Goal: Task Accomplishment & Management: Complete application form

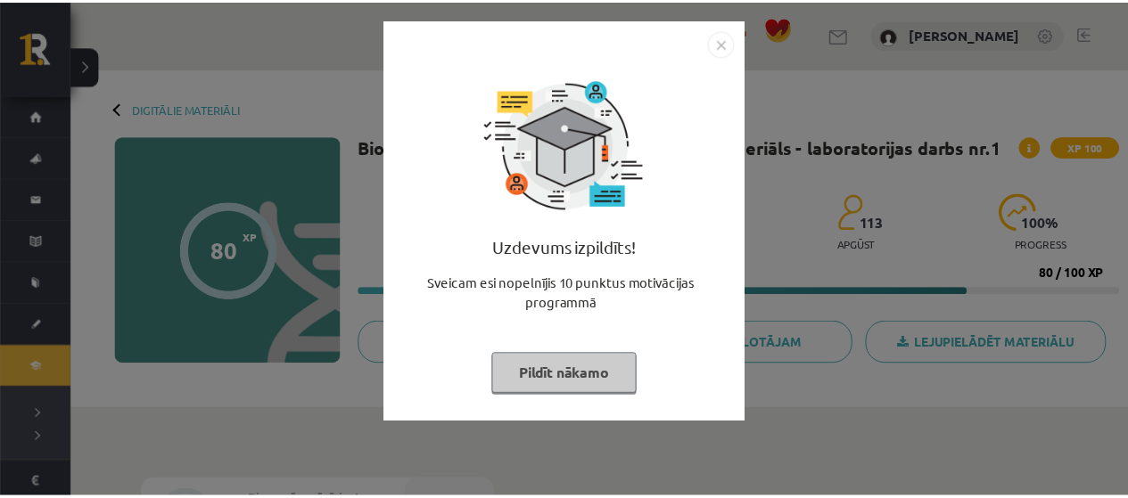
scroll to position [428, 0]
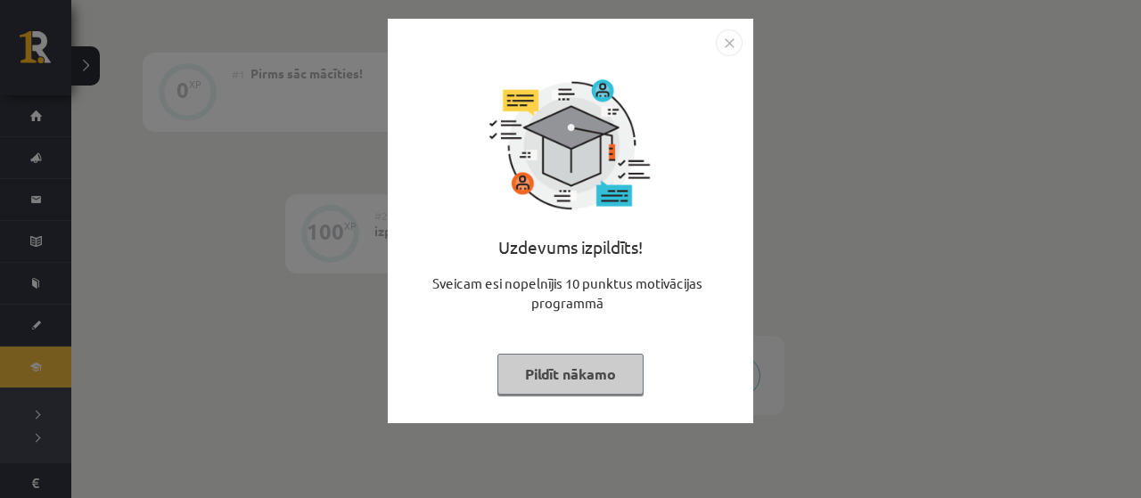
click at [610, 380] on button "Pildīt nākamo" at bounding box center [571, 374] width 146 height 41
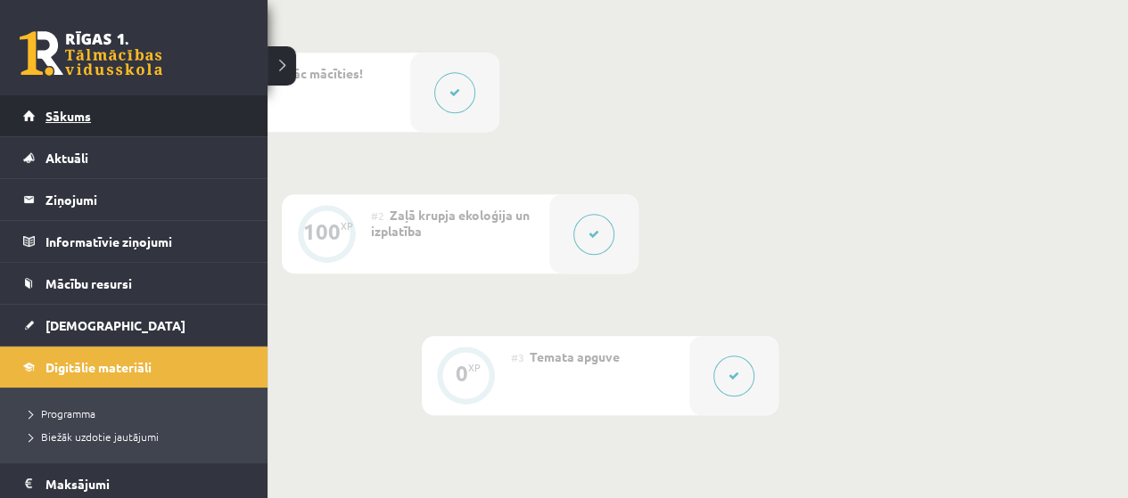
click at [61, 127] on link "Sākums" at bounding box center [134, 115] width 222 height 41
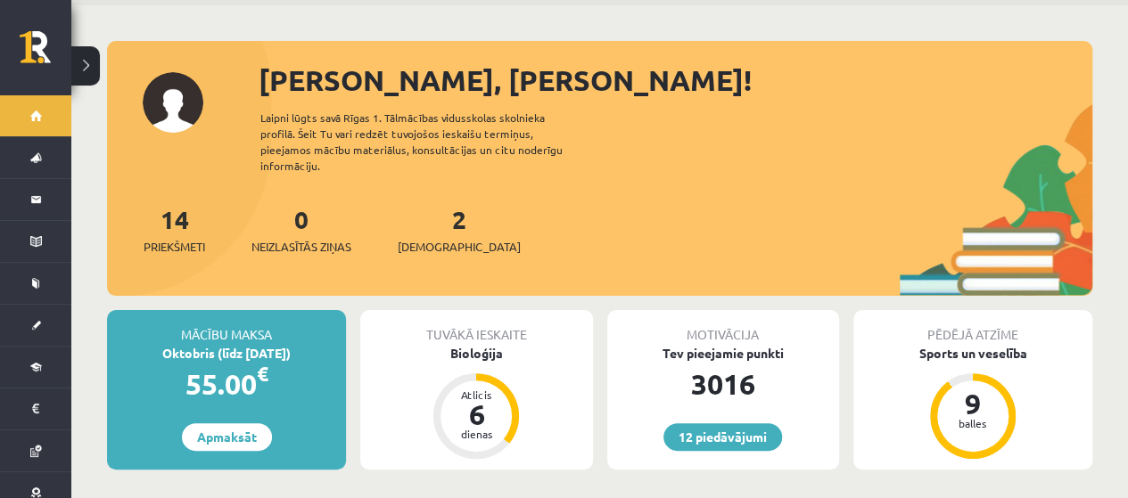
scroll to position [178, 0]
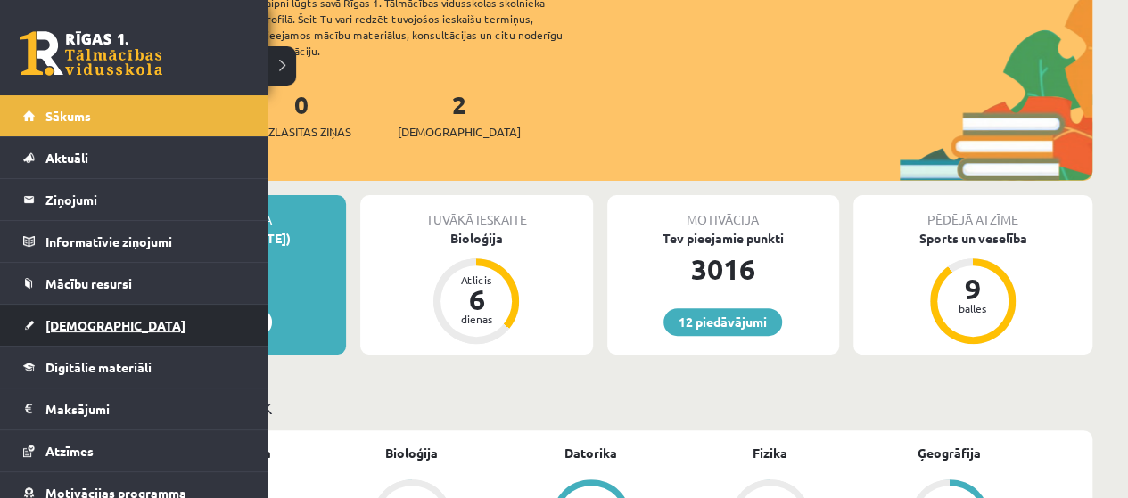
click at [48, 317] on span "[DEMOGRAPHIC_DATA]" at bounding box center [115, 325] width 140 height 16
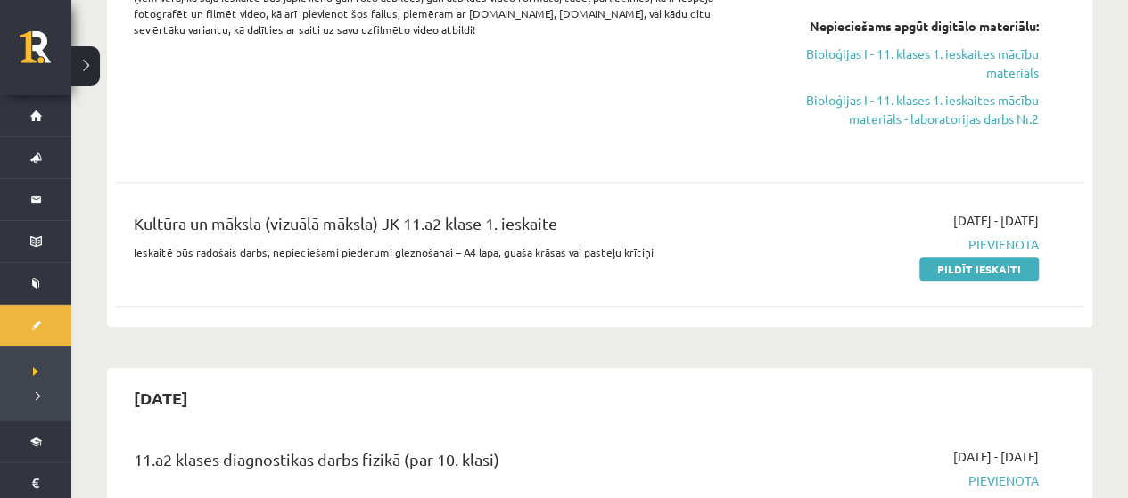
scroll to position [624, 0]
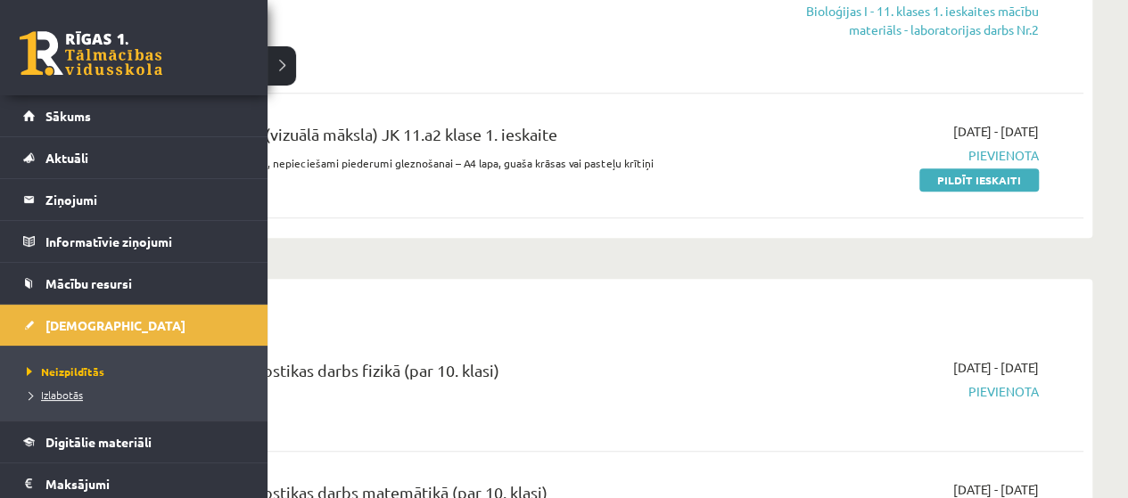
click at [78, 389] on span "Izlabotās" at bounding box center [52, 395] width 61 height 14
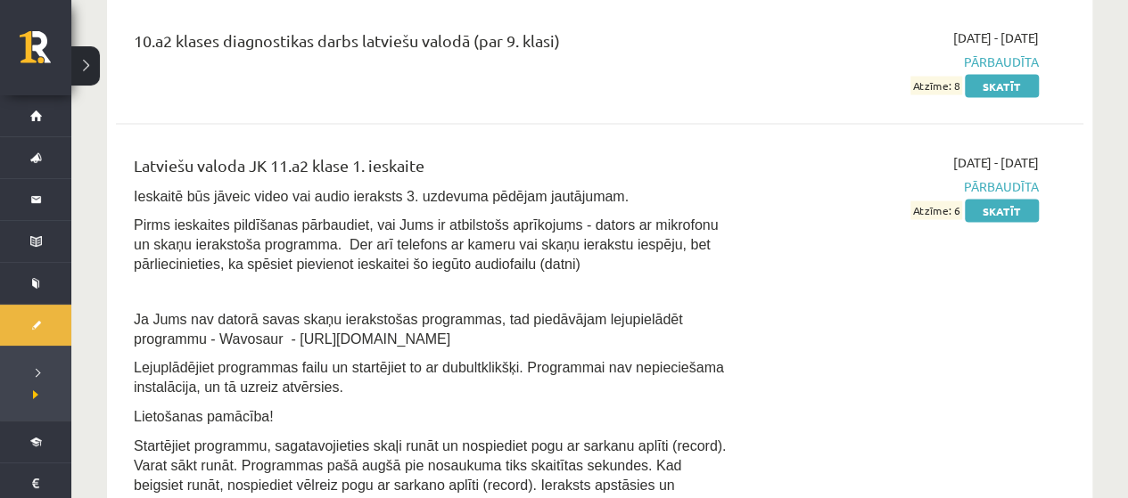
scroll to position [8559, 0]
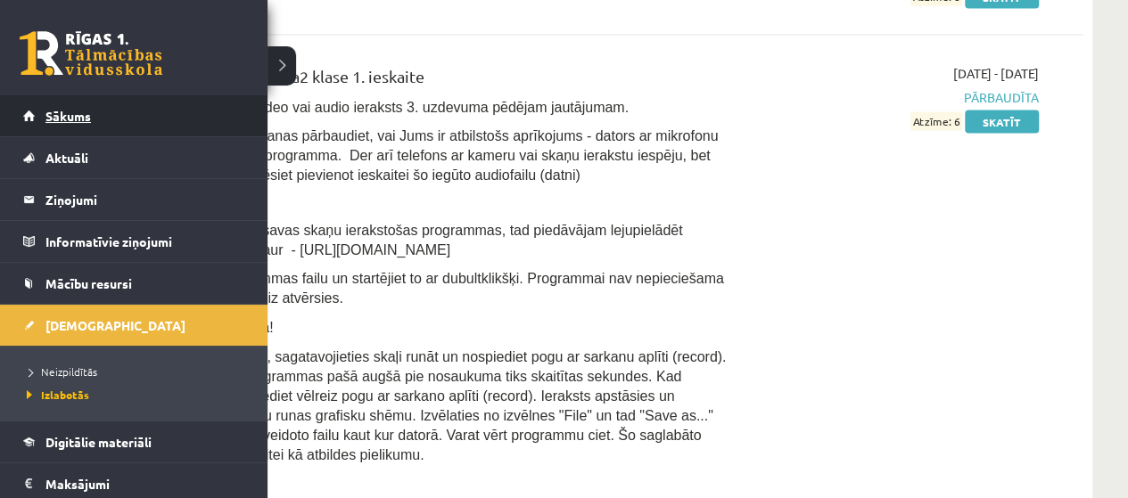
click at [45, 107] on link "Sākums" at bounding box center [134, 115] width 222 height 41
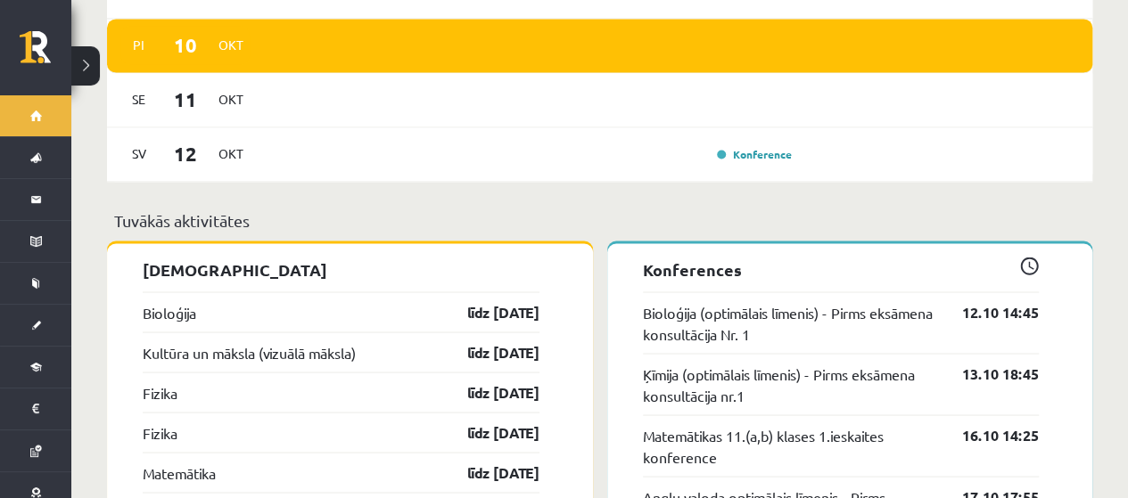
scroll to position [1605, 0]
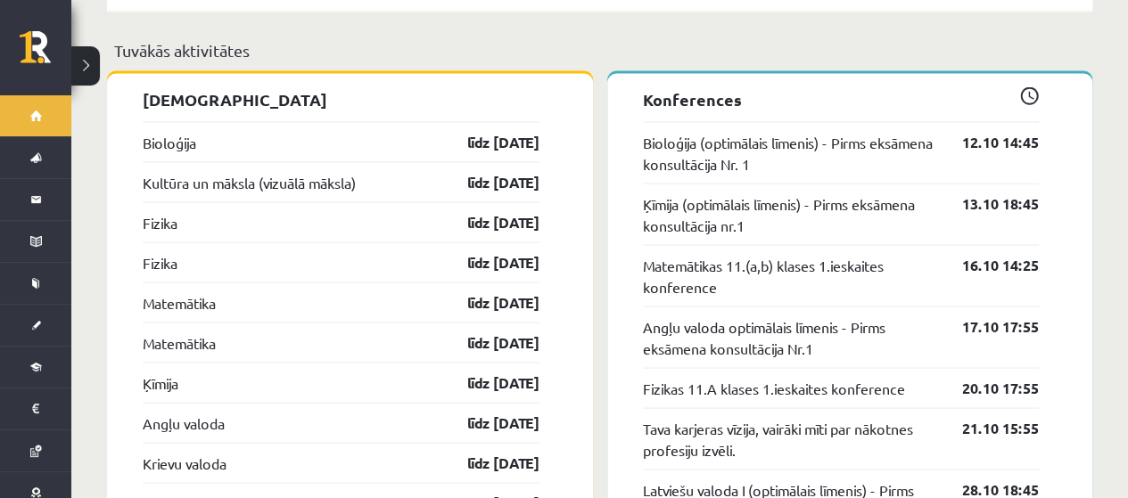
click at [185, 137] on div "Bioloģija līdz 15.10.25" at bounding box center [341, 141] width 397 height 40
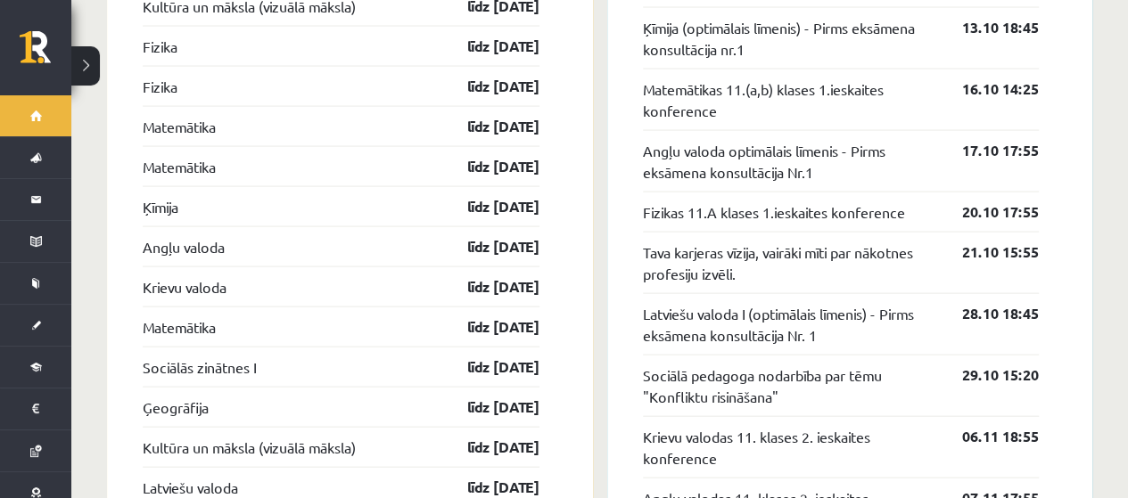
scroll to position [1427, 0]
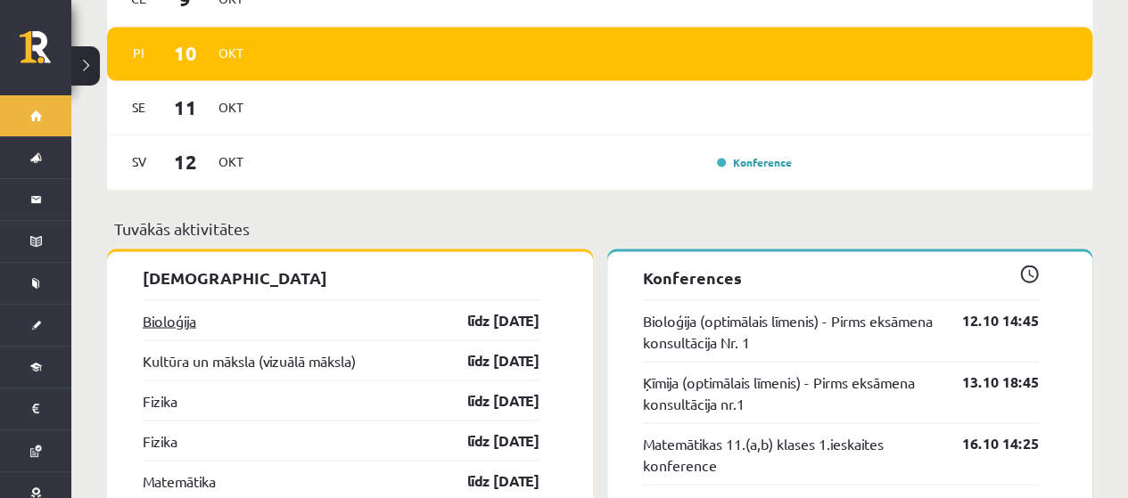
click at [187, 309] on link "Bioloģija" at bounding box center [169, 319] width 53 height 21
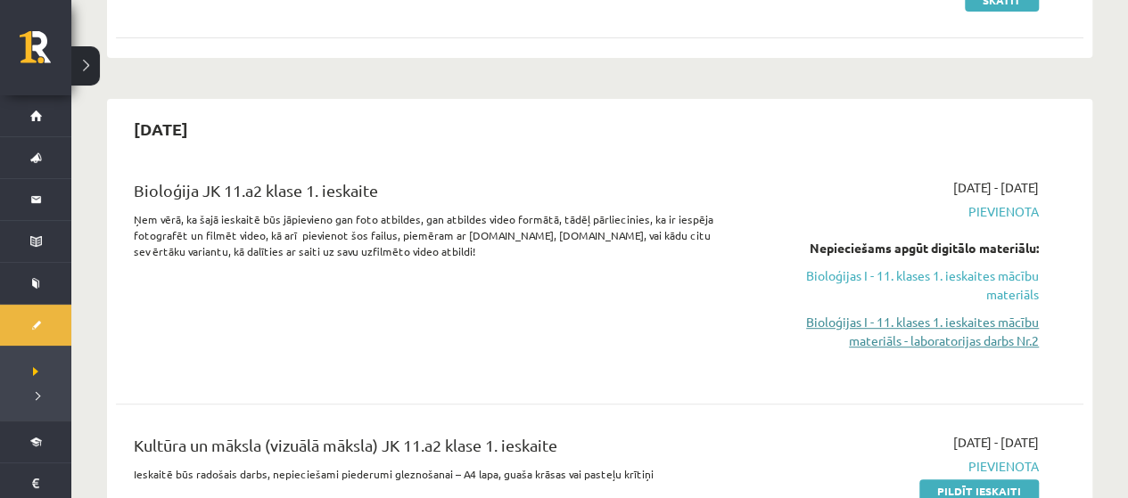
scroll to position [446, 0]
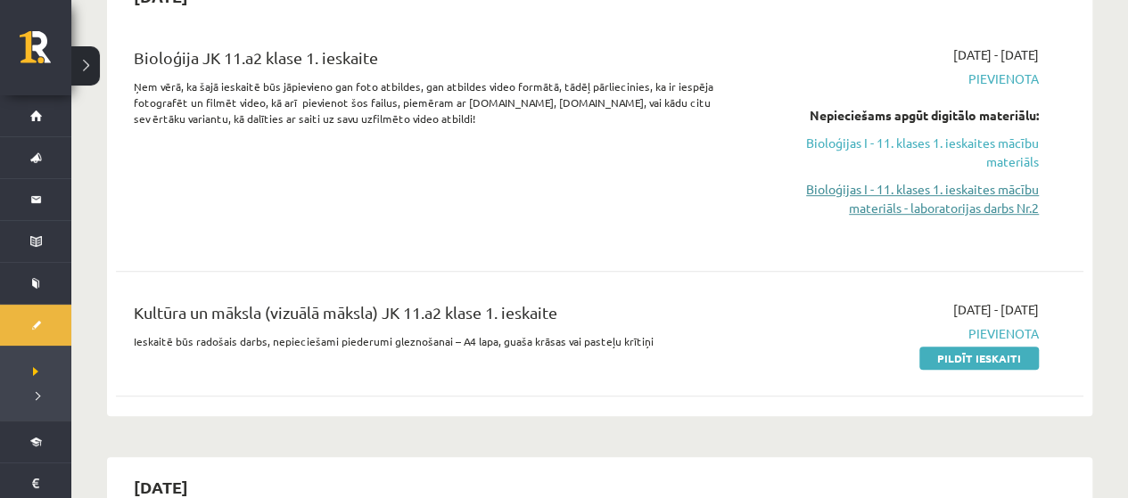
click at [947, 188] on link "Bioloģijas I - 11. klases 1. ieskaites mācību materiāls - laboratorijas darbs N…" at bounding box center [897, 198] width 284 height 37
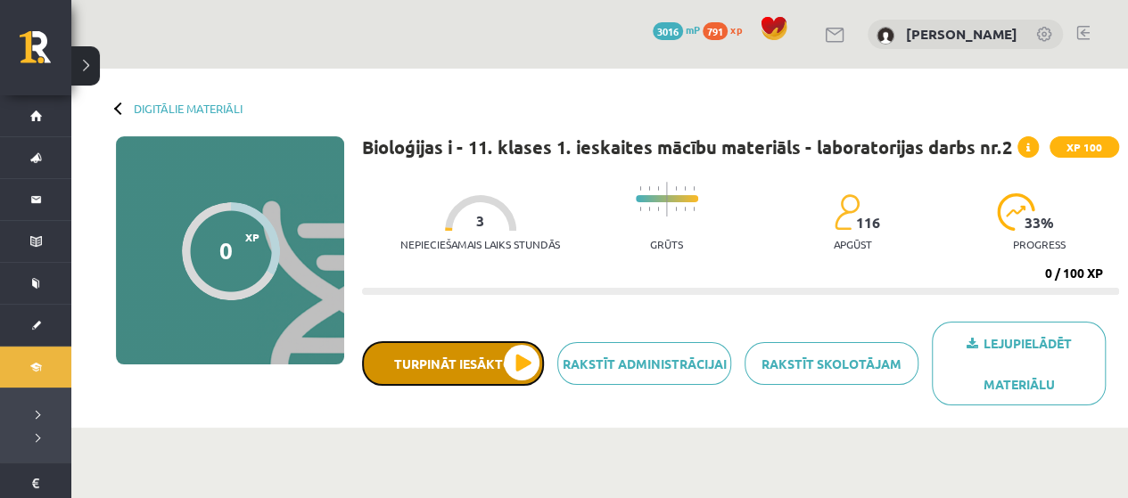
click at [505, 364] on button "Turpināt iesākto" at bounding box center [453, 363] width 182 height 45
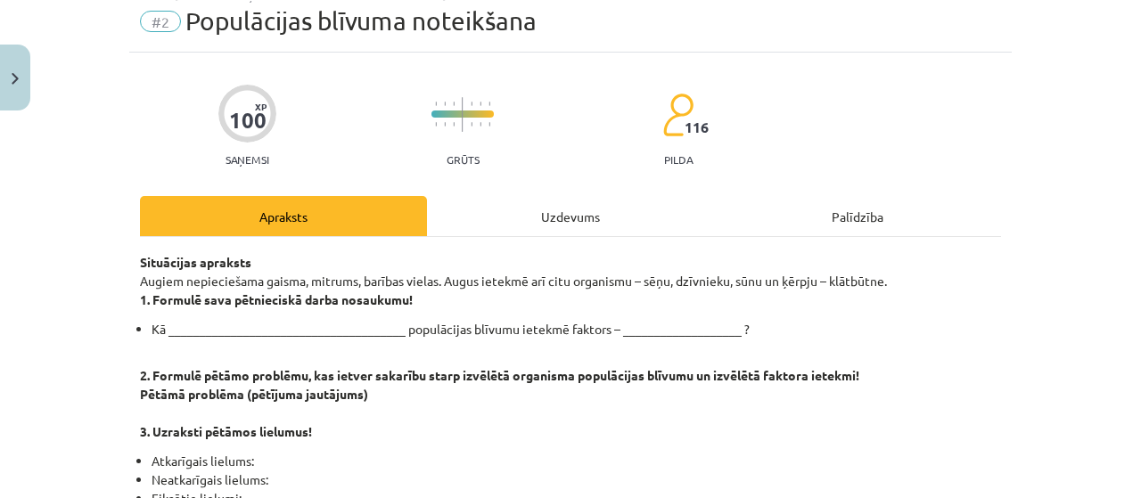
scroll to position [178, 0]
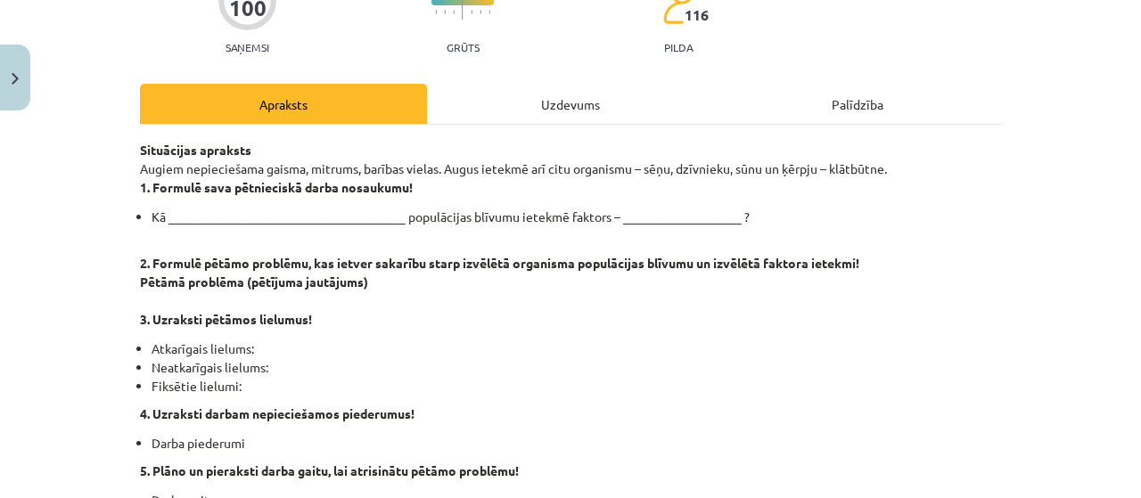
click at [572, 106] on div "Uzdevums" at bounding box center [570, 104] width 287 height 40
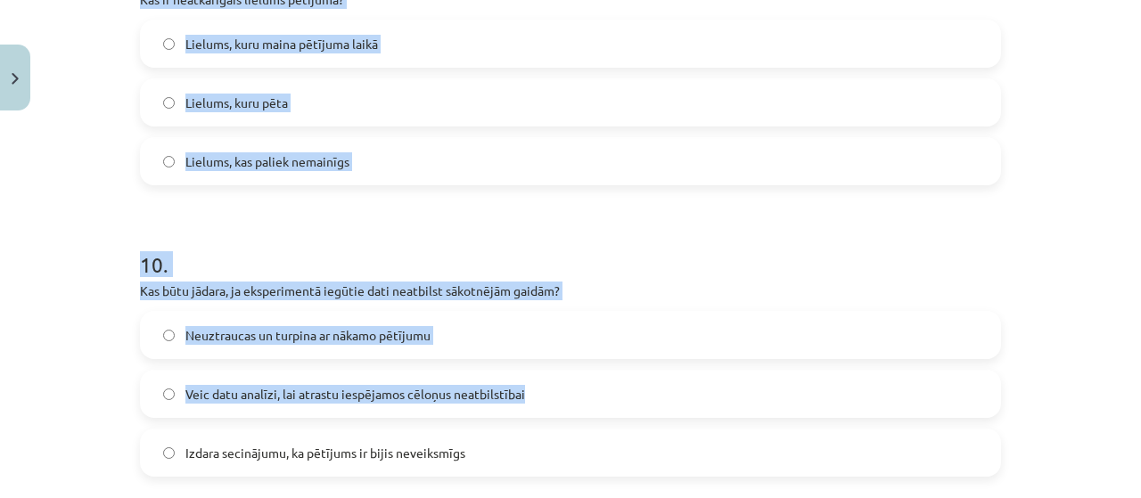
scroll to position [2898, 0]
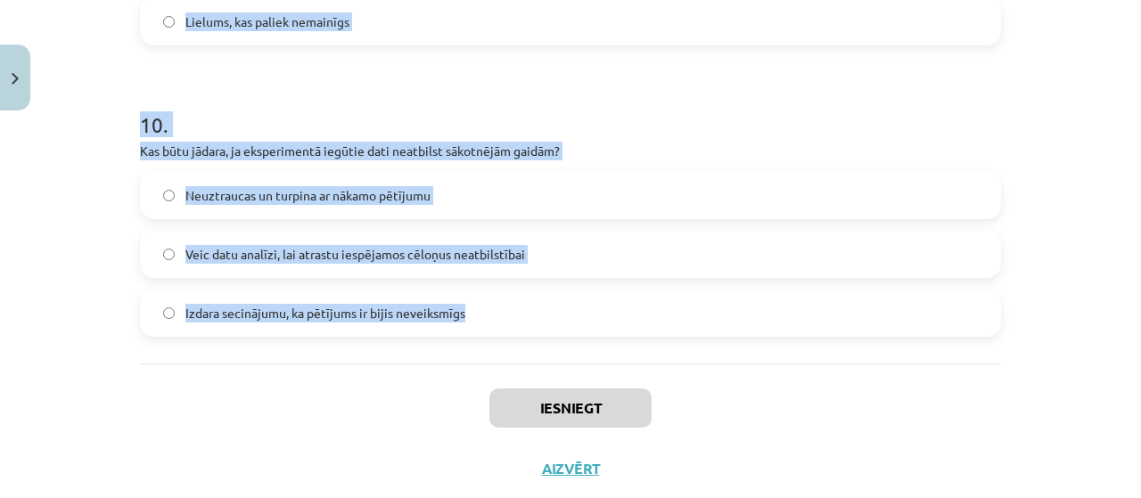
drag, startPoint x: 116, startPoint y: 115, endPoint x: 653, endPoint y: 327, distance: 577.2
click at [654, 334] on div "Mācību tēma: Bioloģijas i - 11. klases 1. ieskaites mācību materiāls - laborato…" at bounding box center [570, 249] width 1141 height 498
copy form "Kā var uzlabot pētījuma rezultātu ticamību? Veicot eksperimentu vairākas reizes…"
click at [319, 259] on span "Veic datu analīzi, lai atrastu iespējamos cēloņus neatbilstībai" at bounding box center [355, 254] width 340 height 19
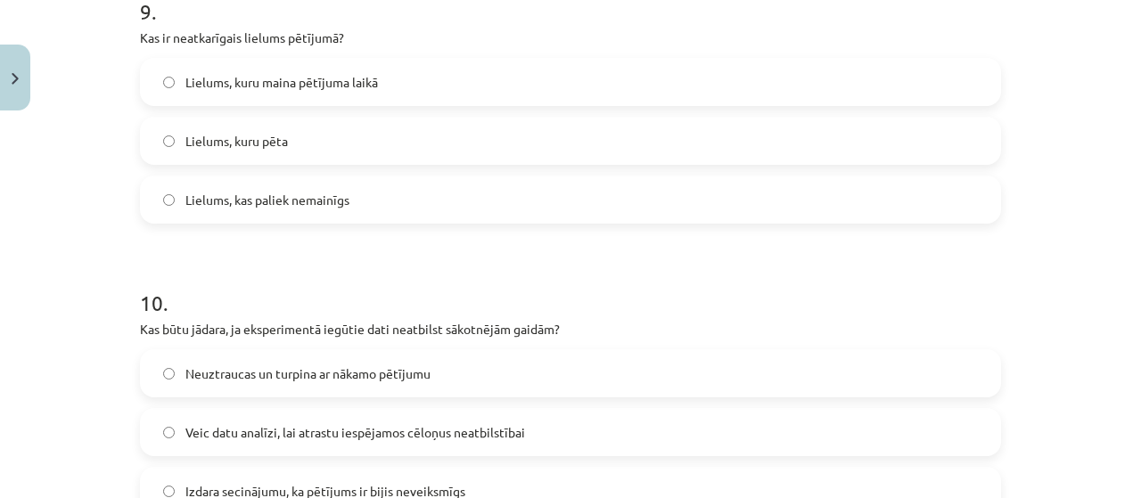
scroll to position [2630, 0]
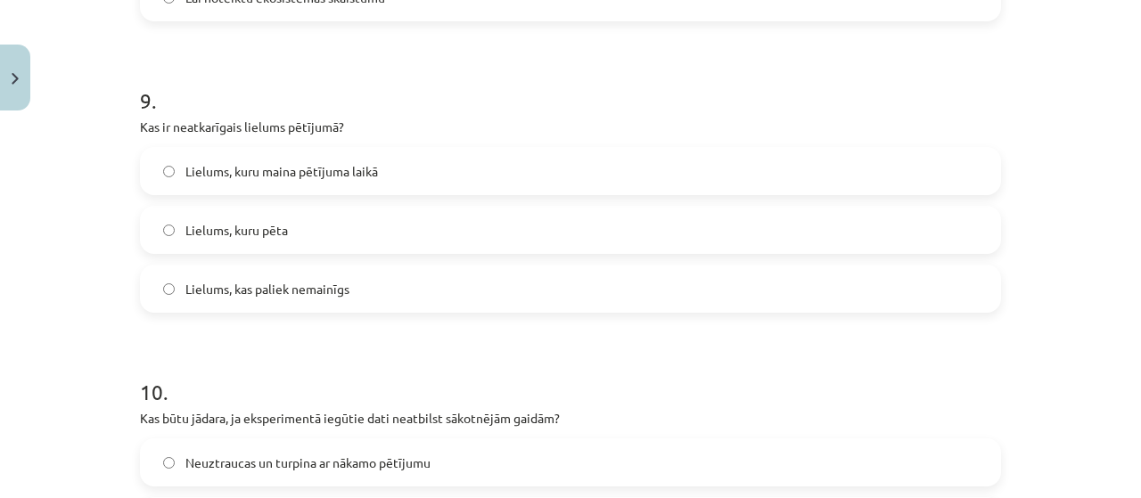
click at [232, 165] on span "Lielums, kuru maina pētījuma laikā" at bounding box center [281, 171] width 193 height 19
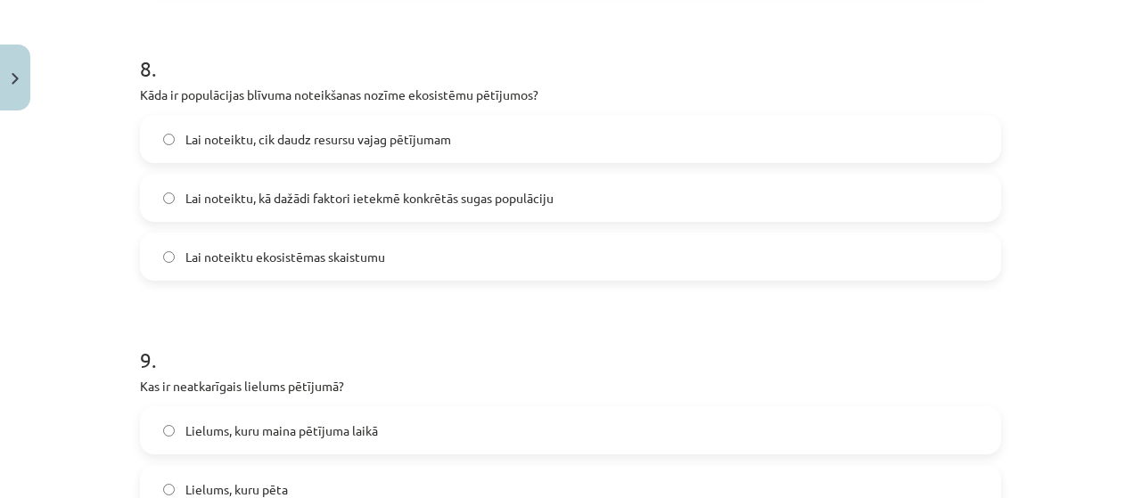
scroll to position [2363, 0]
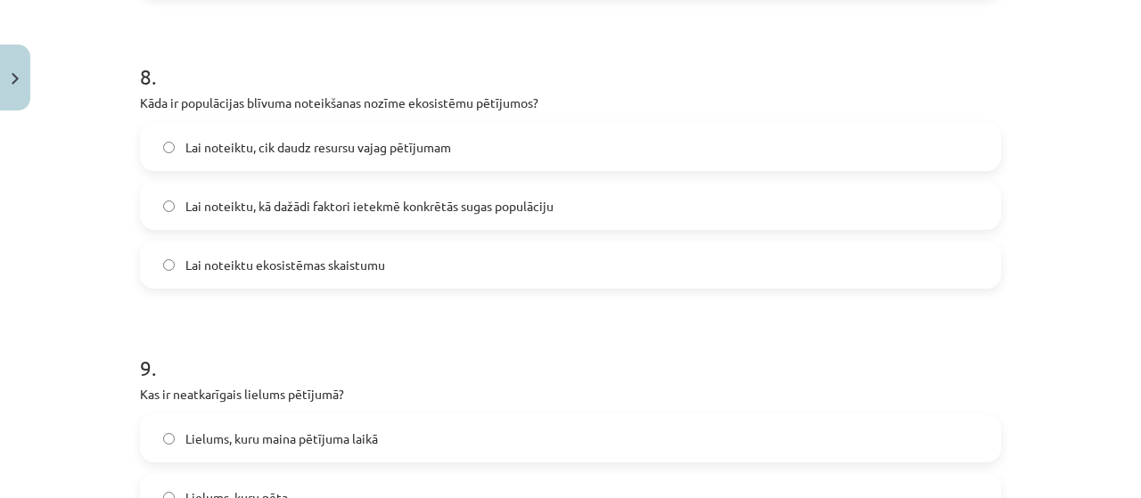
click at [230, 188] on label "Lai noteiktu, kā dažādi faktori ietekmē konkrētās sugas populāciju" at bounding box center [571, 206] width 858 height 45
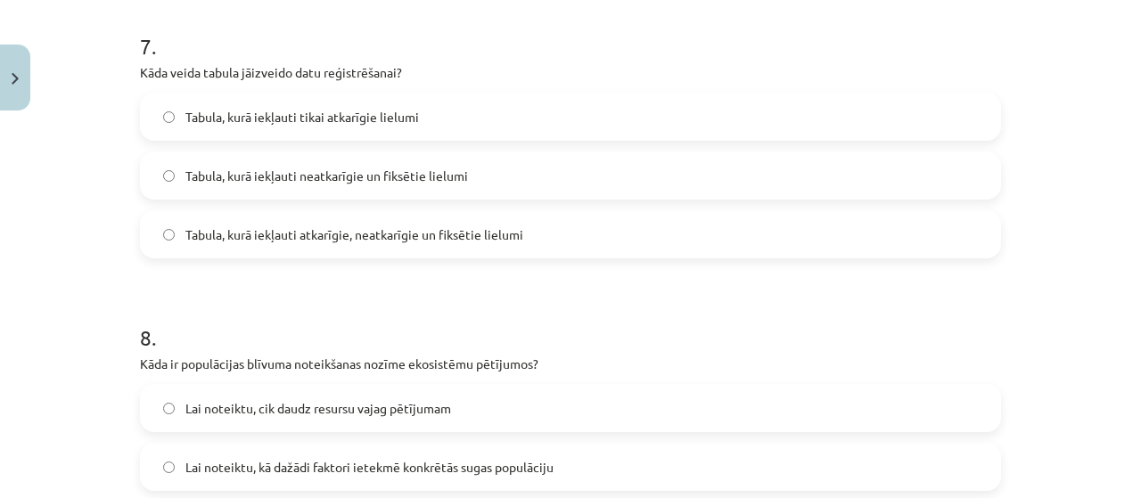
scroll to position [2006, 0]
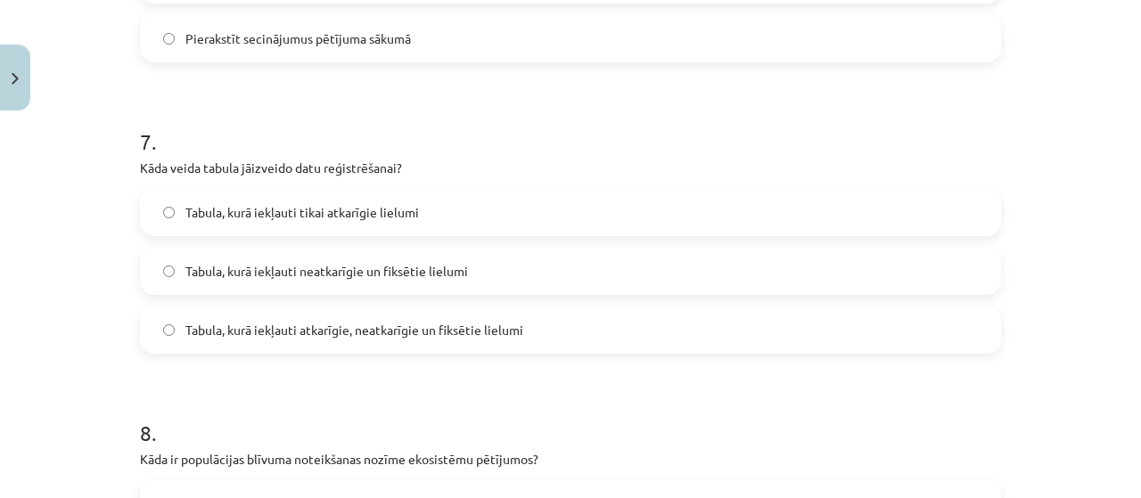
click at [435, 332] on span "Tabula, kurā iekļauti atkarīgie, neatkarīgie un fiksētie lielumi" at bounding box center [354, 330] width 338 height 19
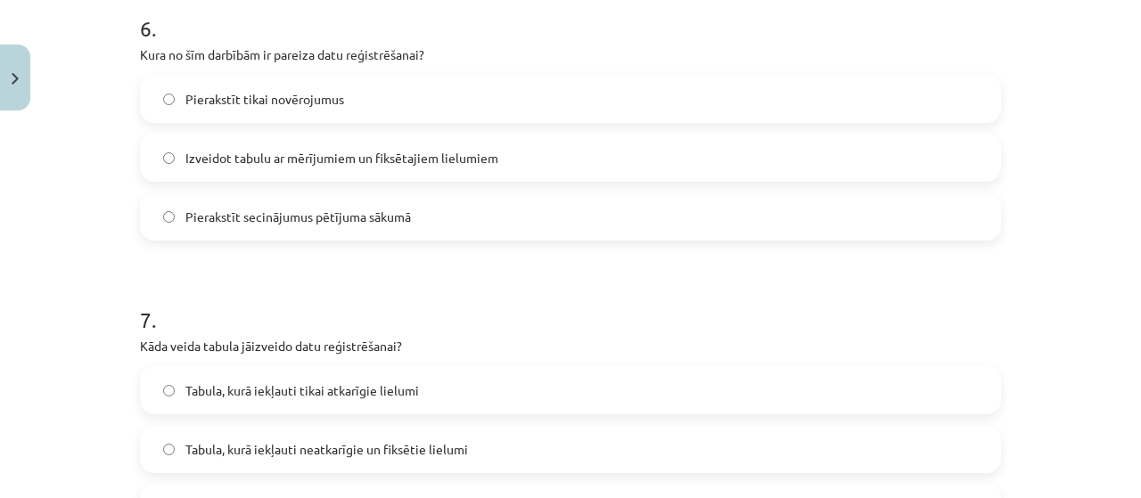
click at [371, 156] on span "Izveidot tabulu ar mērījumiem un fiksētajiem lielumiem" at bounding box center [341, 158] width 313 height 19
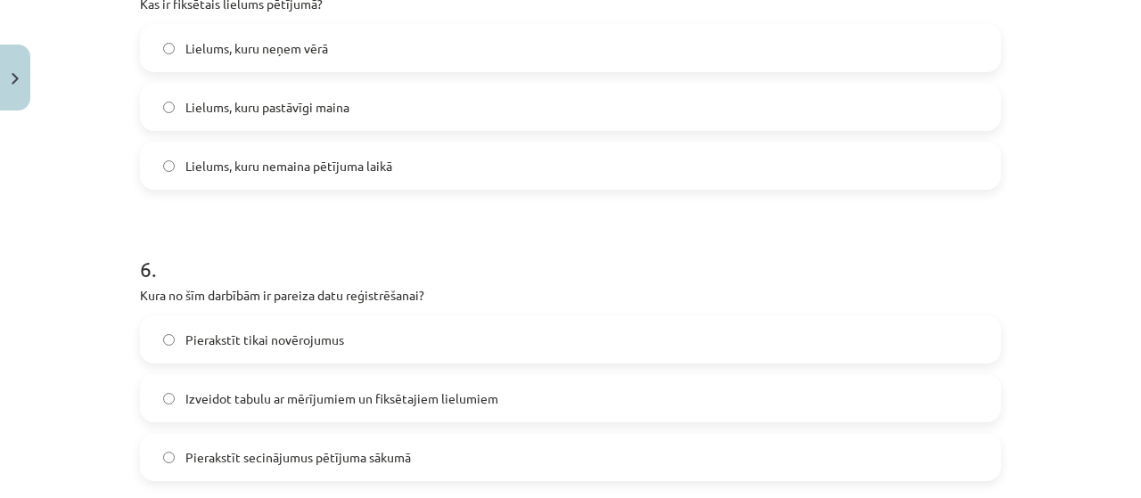
scroll to position [1560, 0]
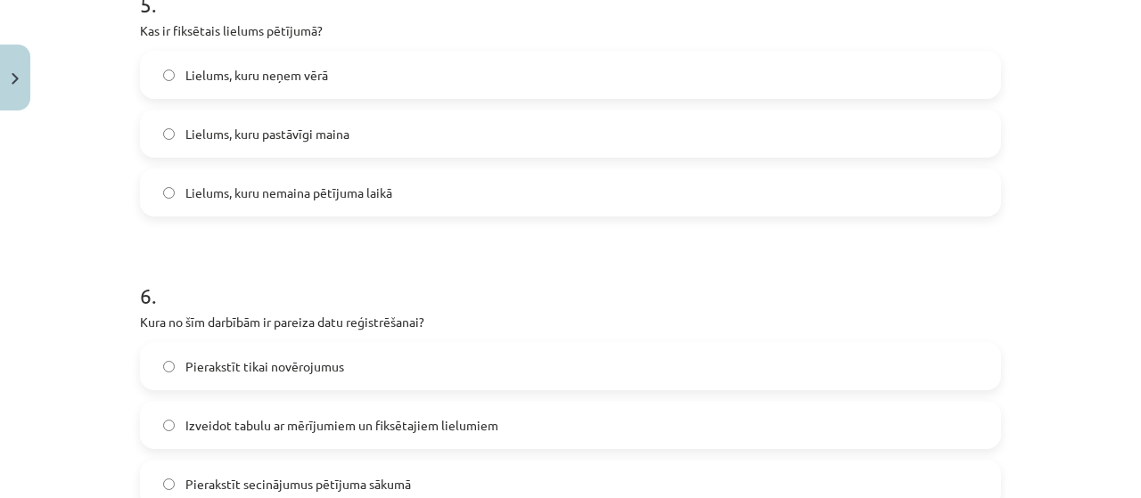
click at [355, 184] on span "Lielums, kuru nemaina pētījuma laikā" at bounding box center [288, 193] width 207 height 19
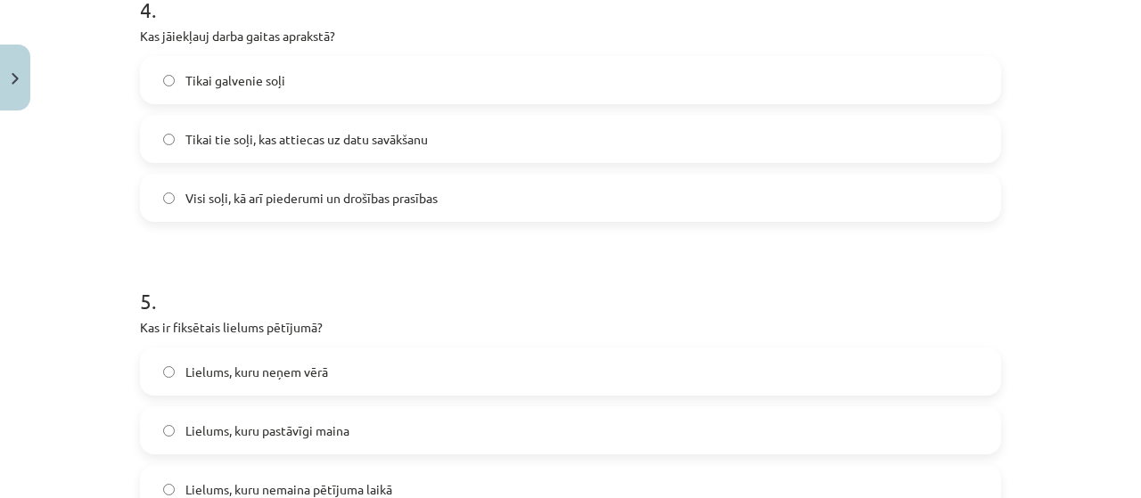
scroll to position [1204, 0]
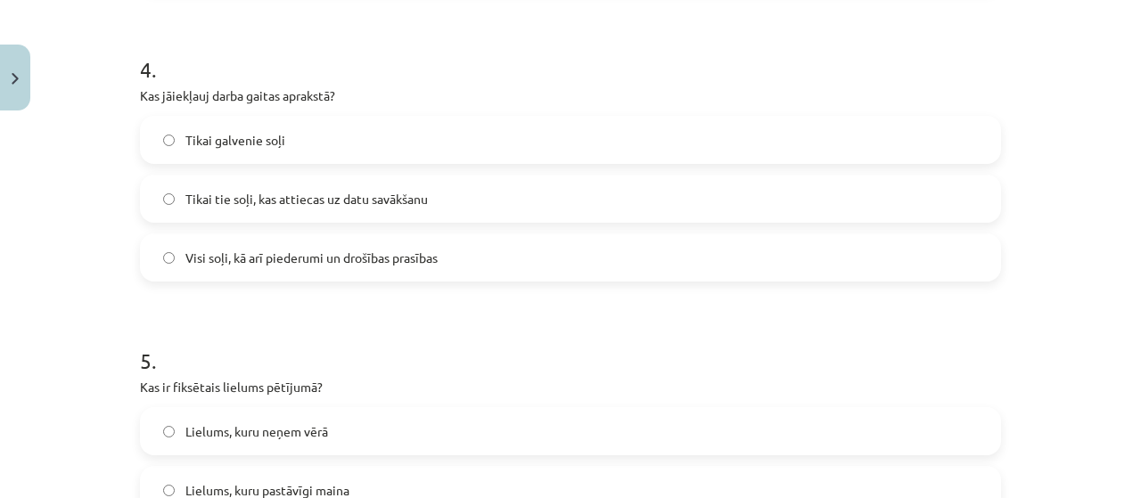
click at [419, 249] on span "Visi soļi, kā arī piederumi un drošības prasības" at bounding box center [311, 258] width 252 height 19
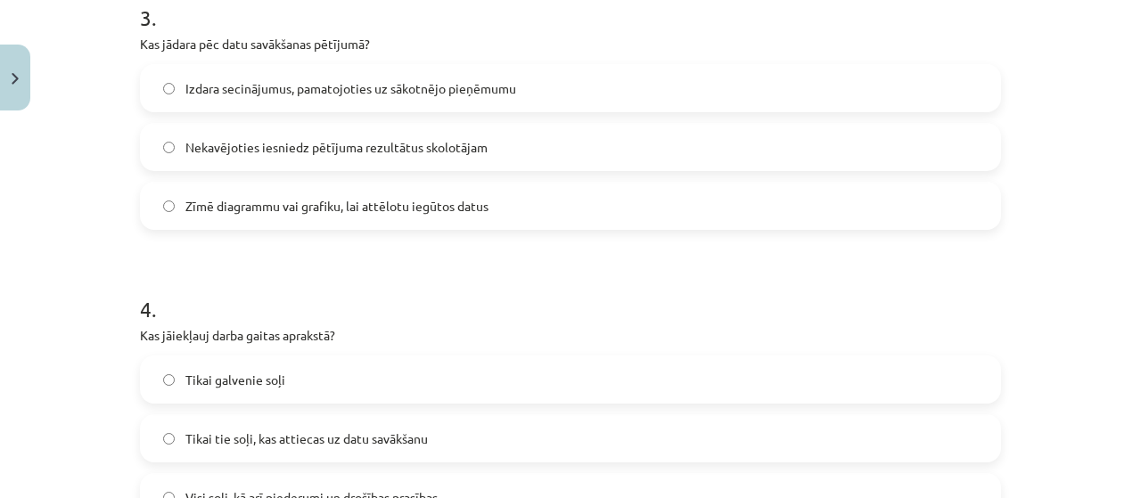
scroll to position [936, 0]
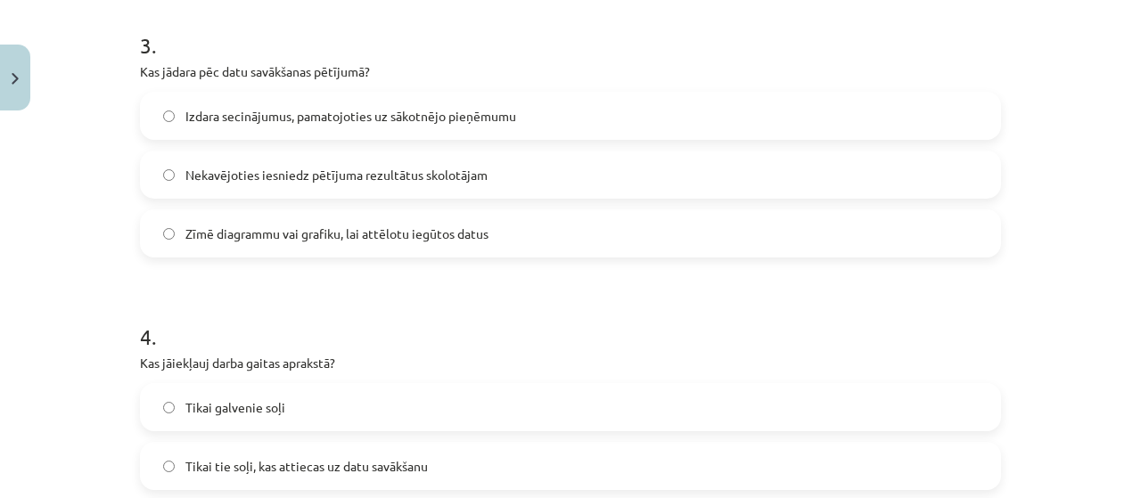
click at [282, 239] on span "Zīmē diagrammu vai grafiku, lai attēlotu iegūtos datus" at bounding box center [336, 234] width 303 height 19
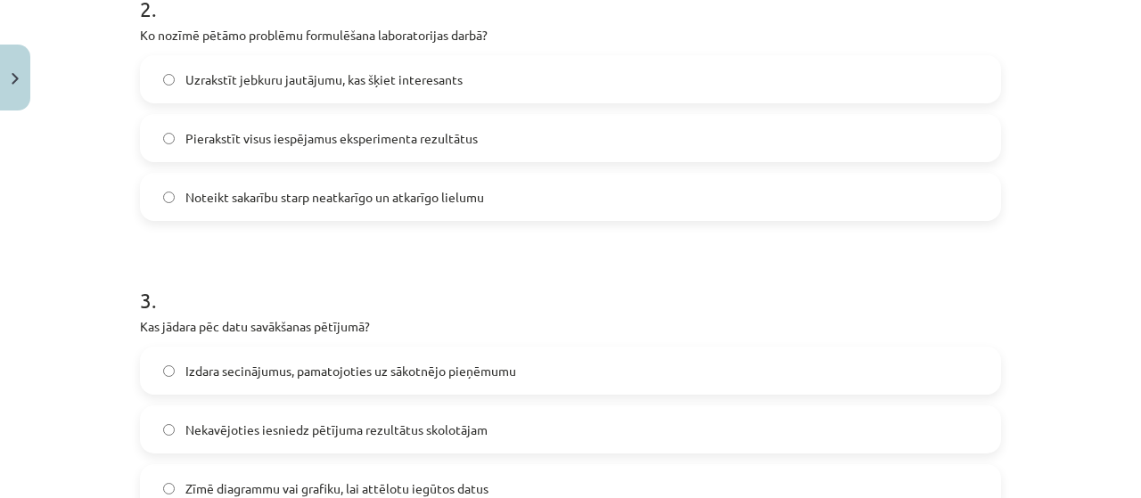
scroll to position [580, 0]
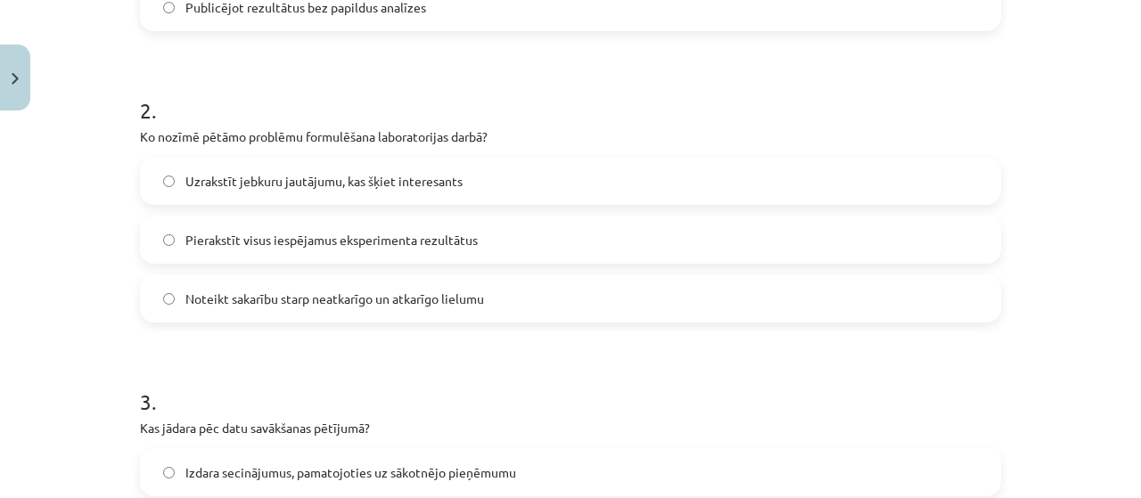
click at [261, 304] on span "Noteikt sakarību starp neatkarīgo un atkarīgo lielumu" at bounding box center [334, 299] width 299 height 19
click at [251, 304] on span "Noteikt sakarību starp neatkarīgo un atkarīgo lielumu" at bounding box center [334, 299] width 299 height 19
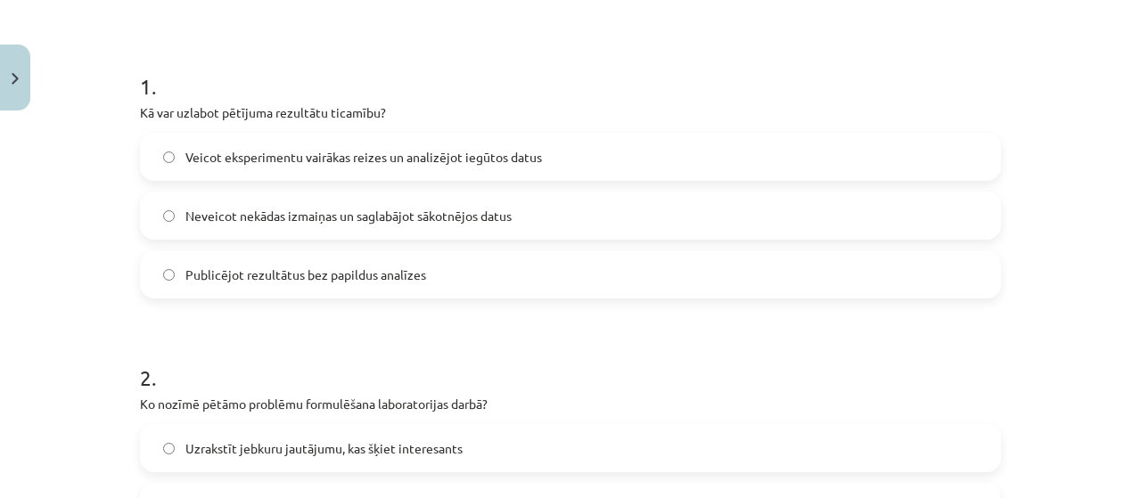
click at [255, 149] on span "Veicot eksperimentu vairākas reizes un analizējot iegūtos datus" at bounding box center [363, 157] width 357 height 19
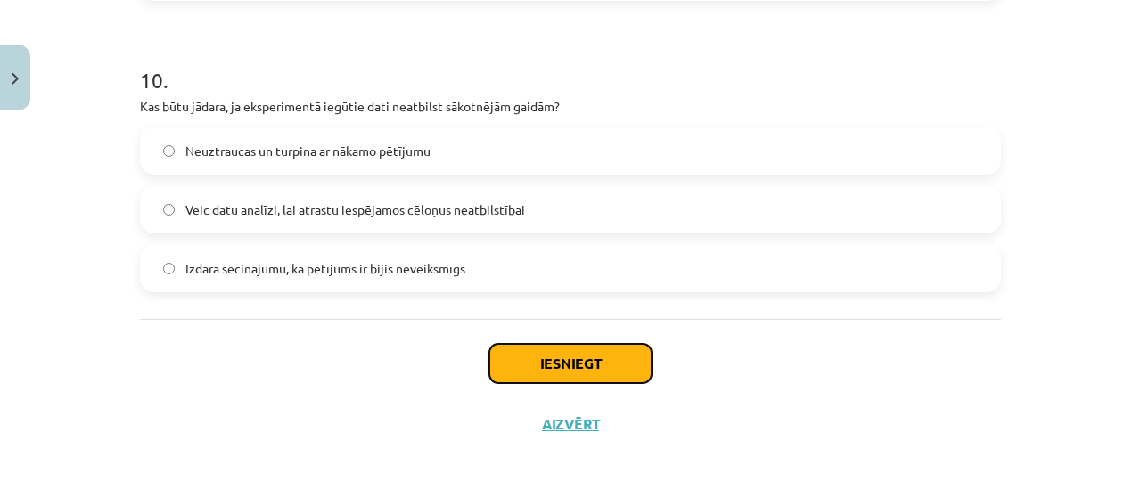
click at [554, 355] on button "Iesniegt" at bounding box center [570, 363] width 162 height 39
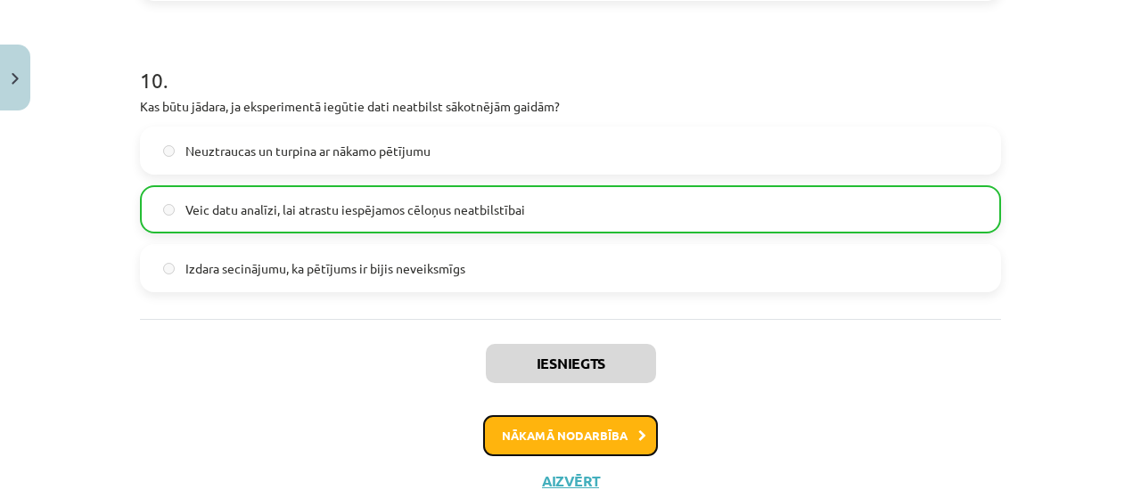
click at [553, 427] on button "Nākamā nodarbība" at bounding box center [570, 435] width 175 height 41
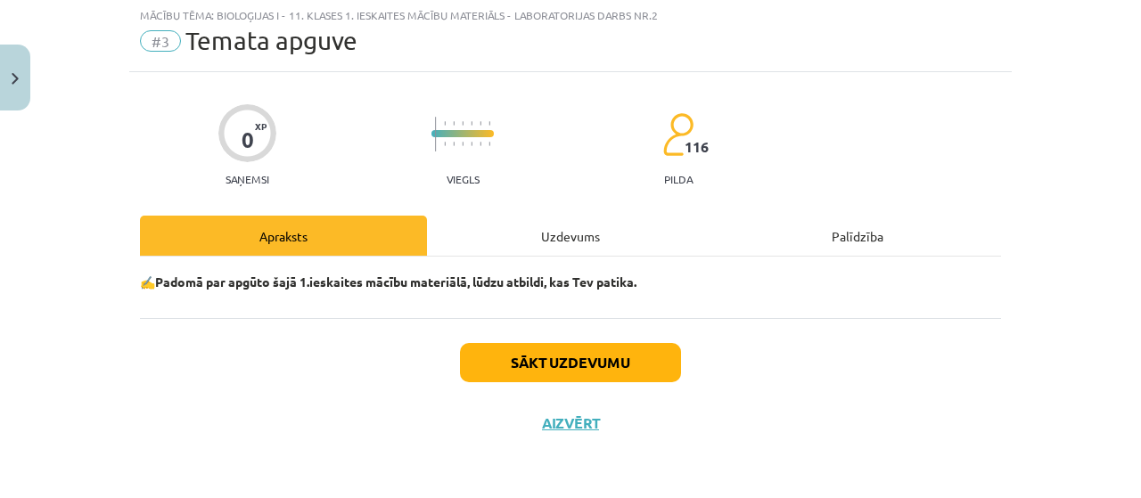
scroll to position [45, 0]
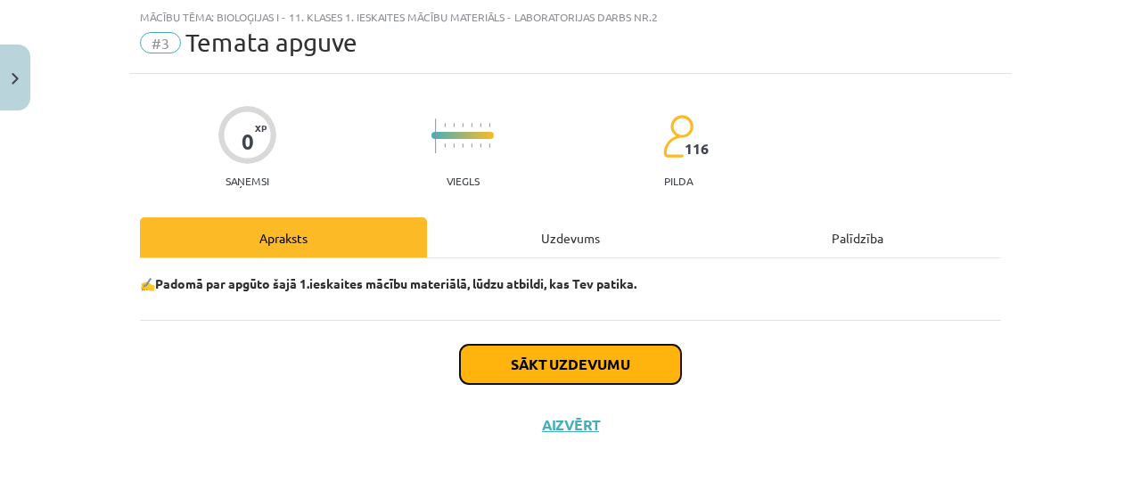
click at [545, 365] on button "Sākt uzdevumu" at bounding box center [570, 364] width 221 height 39
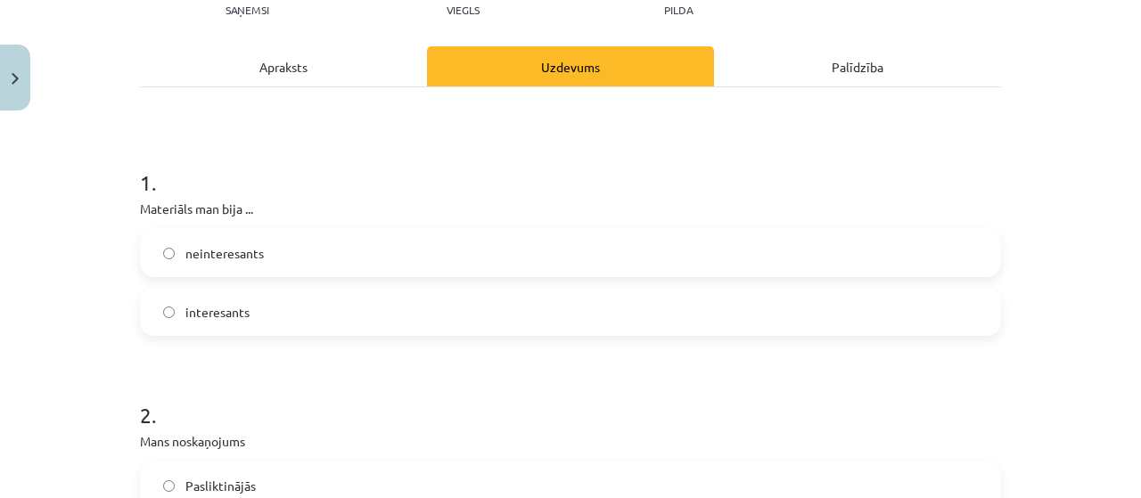
scroll to position [223, 0]
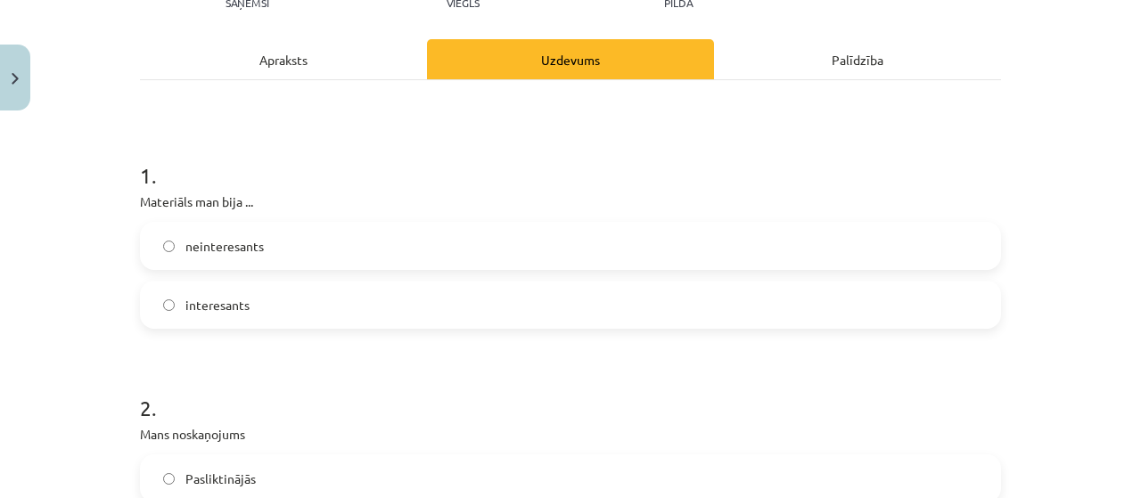
click at [211, 279] on div "neinteresants interesants" at bounding box center [570, 275] width 861 height 107
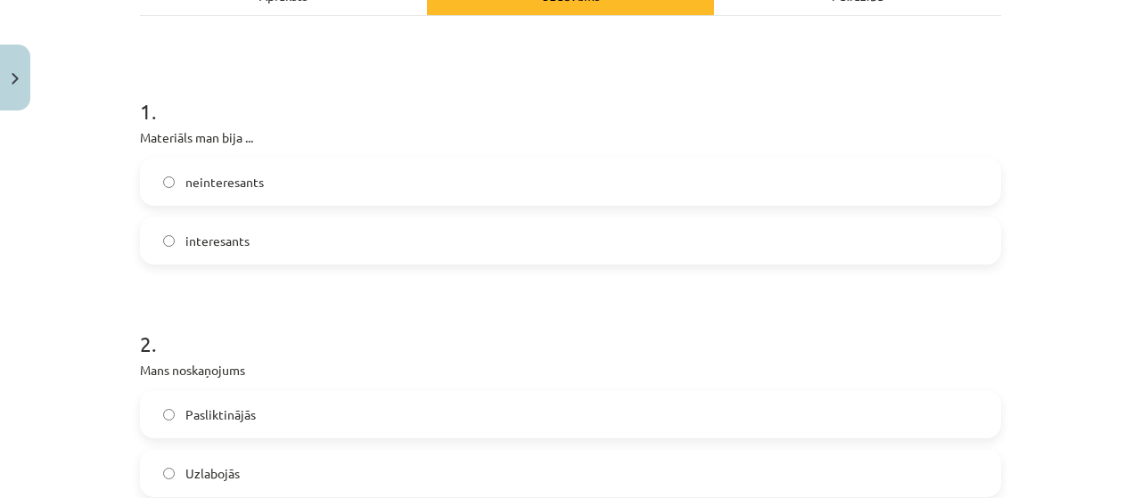
scroll to position [312, 0]
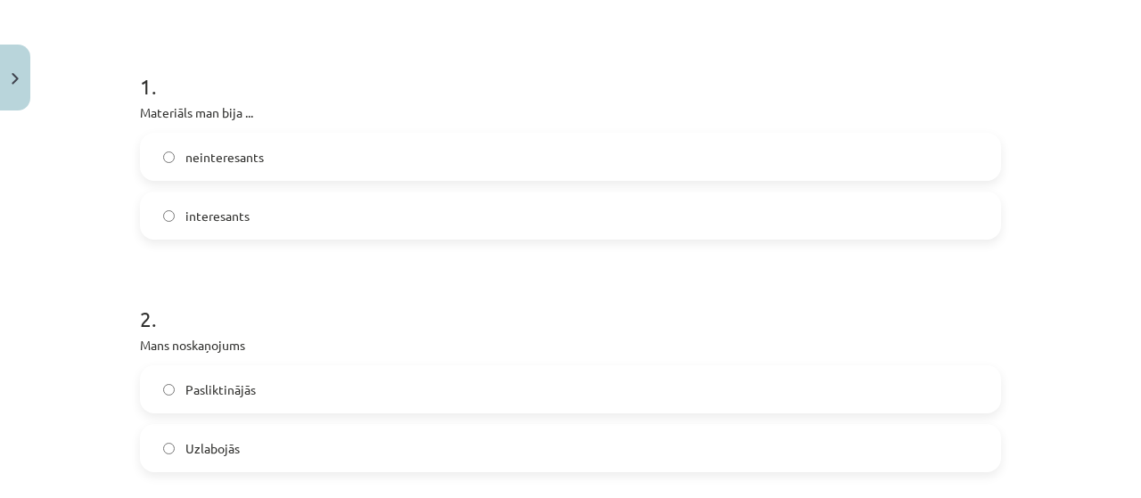
click at [216, 222] on span "interesants" at bounding box center [217, 216] width 64 height 19
click at [274, 391] on label "Pasliktinājās" at bounding box center [571, 389] width 858 height 45
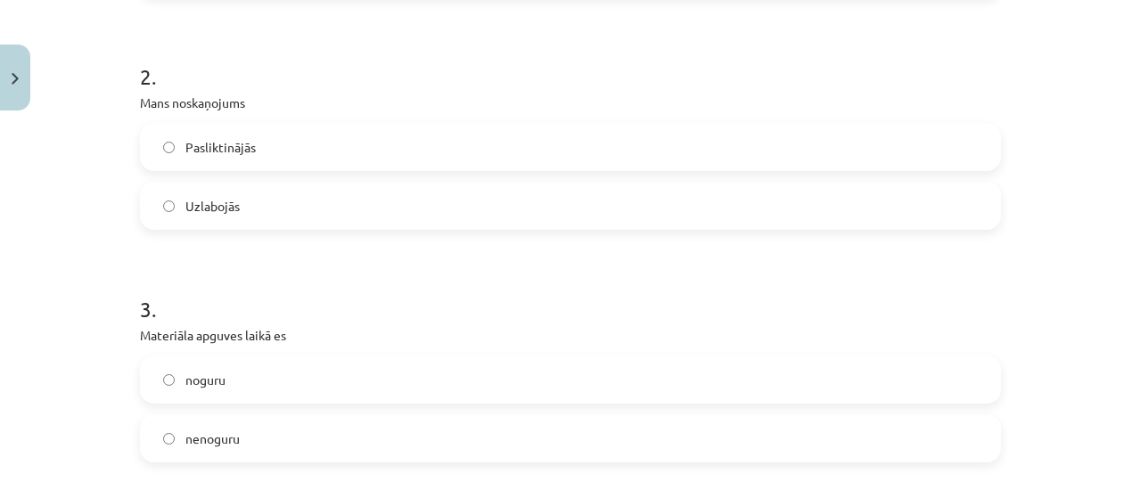
scroll to position [580, 0]
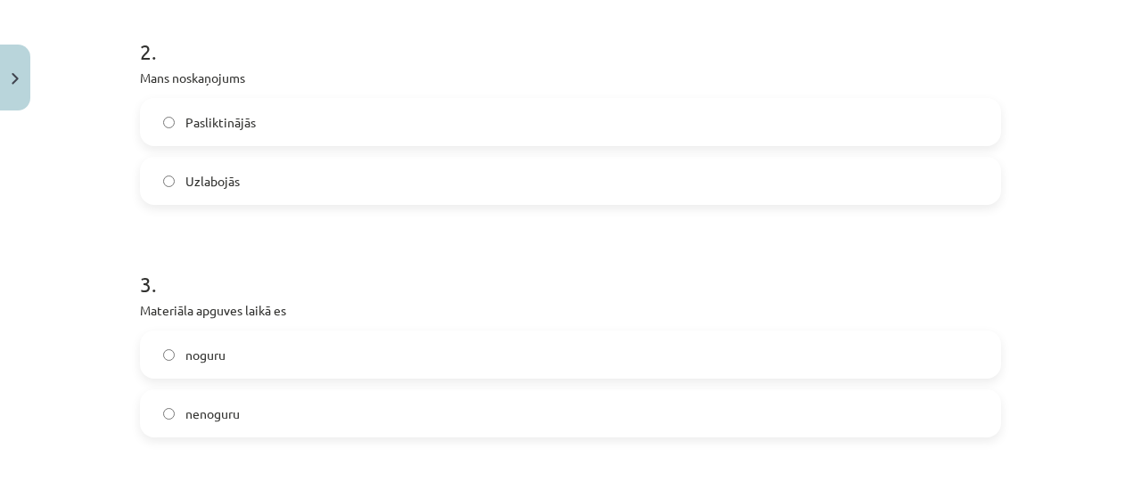
click at [219, 361] on label "noguru" at bounding box center [571, 355] width 858 height 45
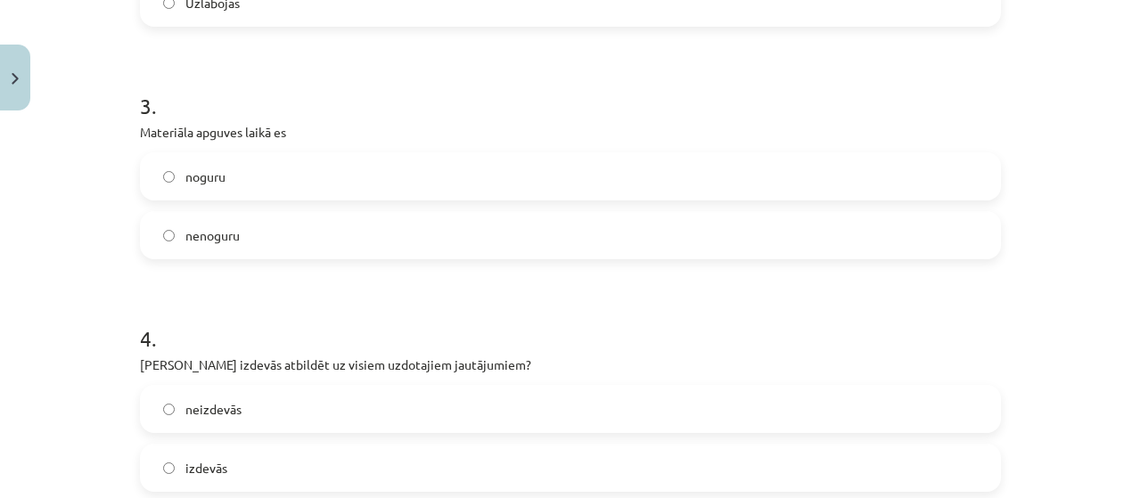
scroll to position [847, 0]
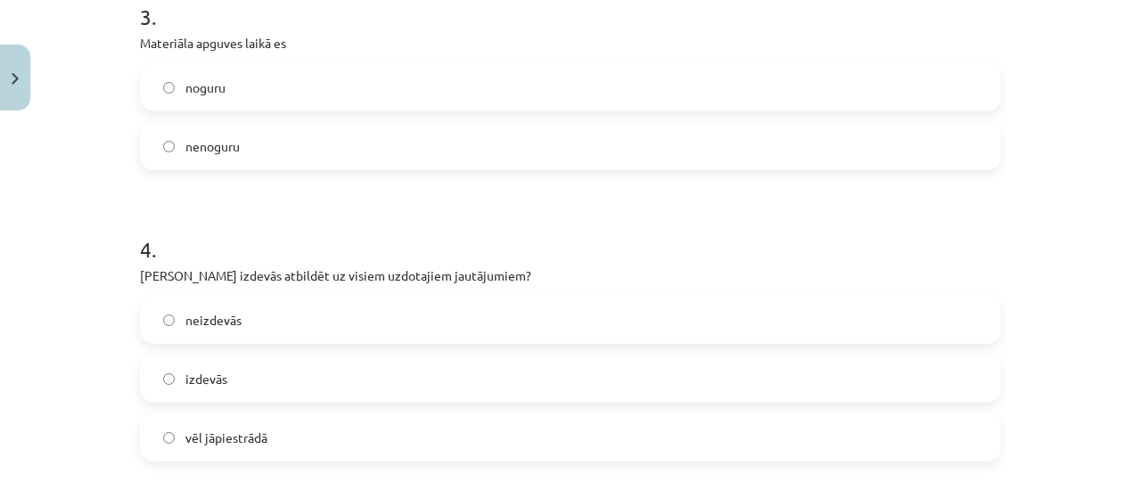
click at [212, 429] on span "vēl jāpiestrādā" at bounding box center [226, 438] width 82 height 19
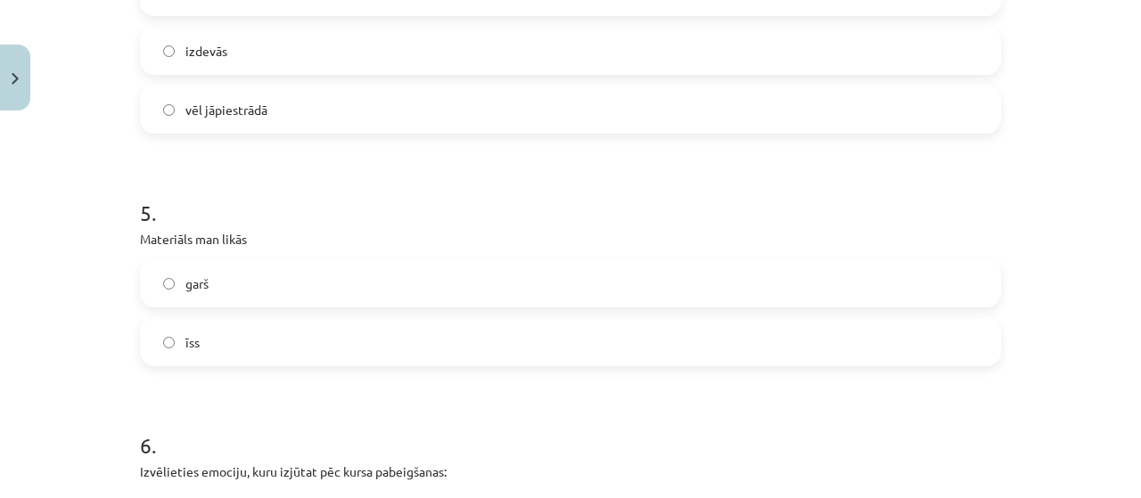
scroll to position [1204, 0]
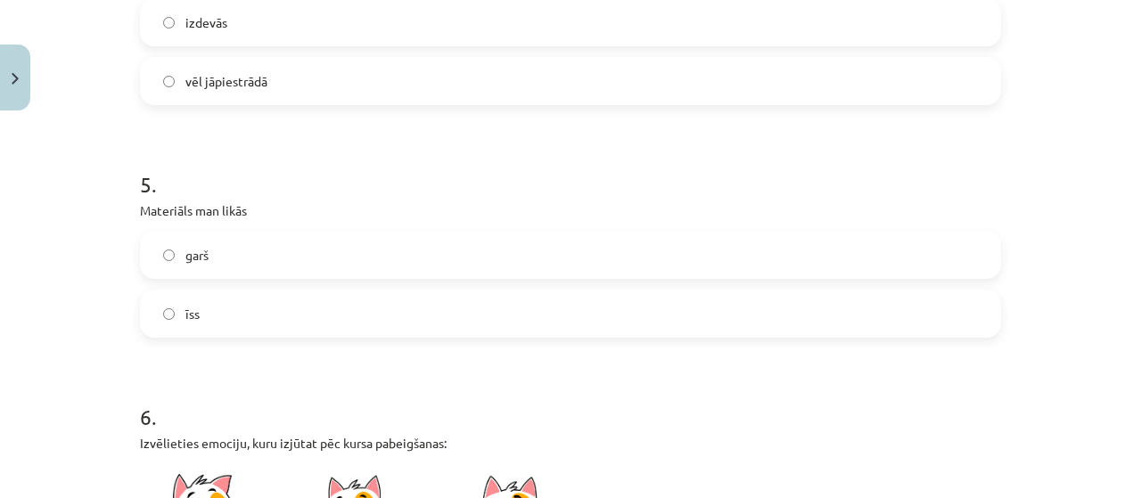
click at [217, 265] on label "garš" at bounding box center [571, 255] width 858 height 45
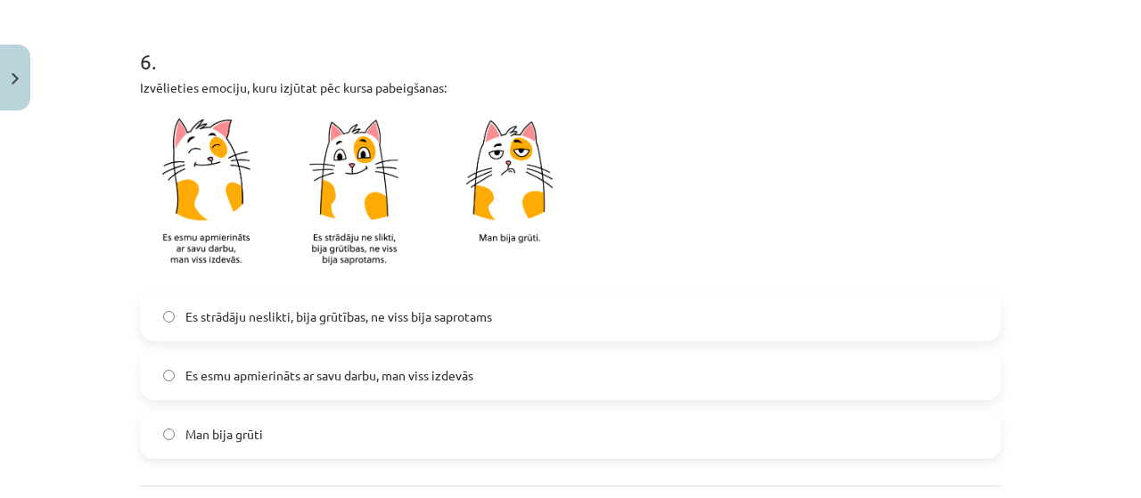
scroll to position [1560, 0]
click at [257, 317] on span "Es strādāju neslikti, bija grūtības, ne viss bija saprotams" at bounding box center [338, 316] width 307 height 19
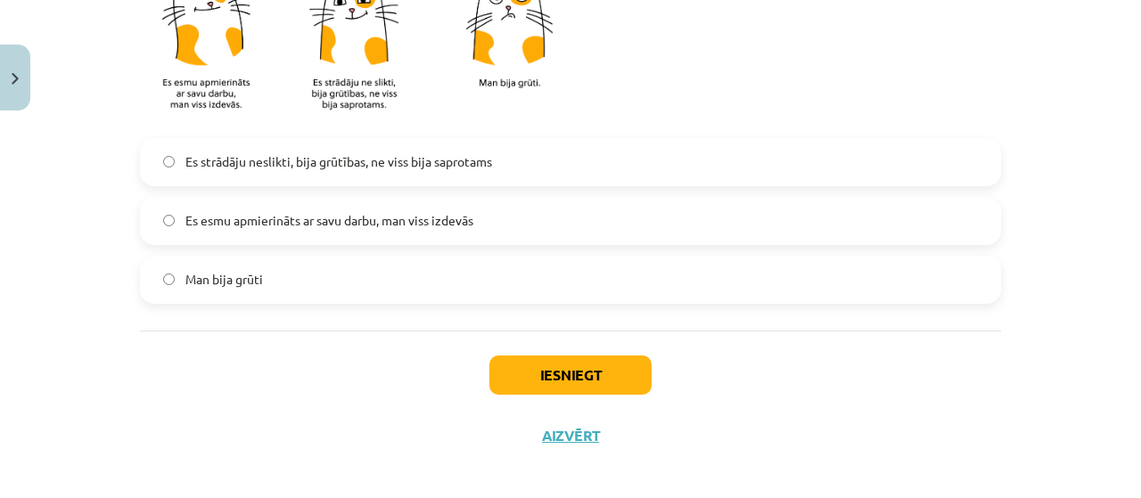
scroll to position [1725, 0]
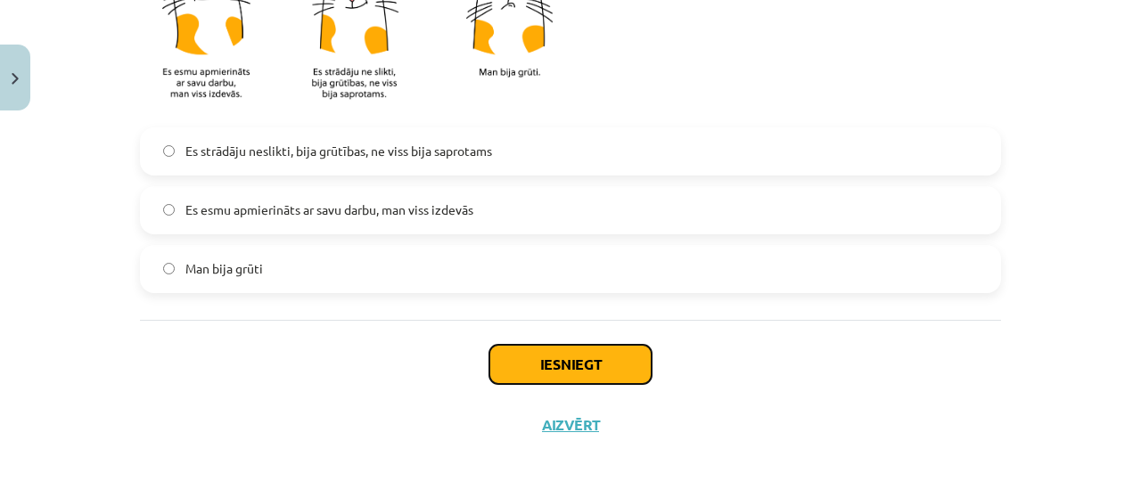
click at [537, 369] on button "Iesniegt" at bounding box center [570, 364] width 162 height 39
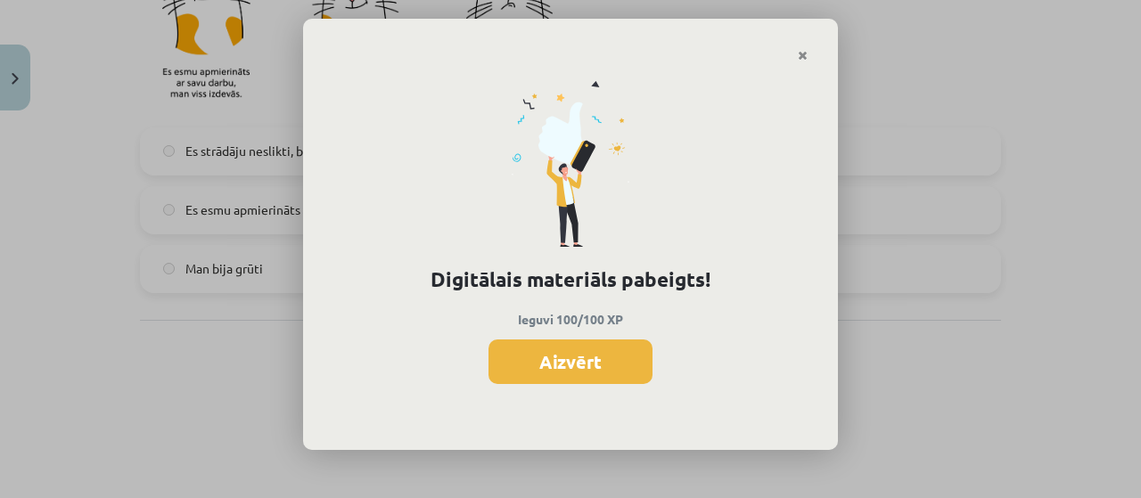
click at [548, 334] on div "Digitālais materiāls pabeigts! Ieguvi 100/100 XP Aizvērt" at bounding box center [570, 256] width 535 height 389
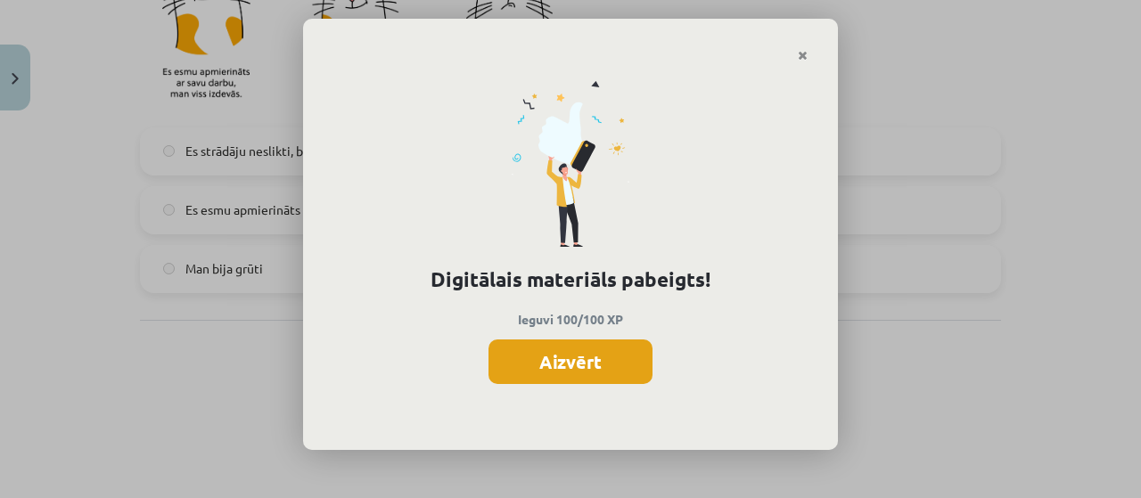
click at [548, 351] on button "Aizvērt" at bounding box center [571, 362] width 164 height 45
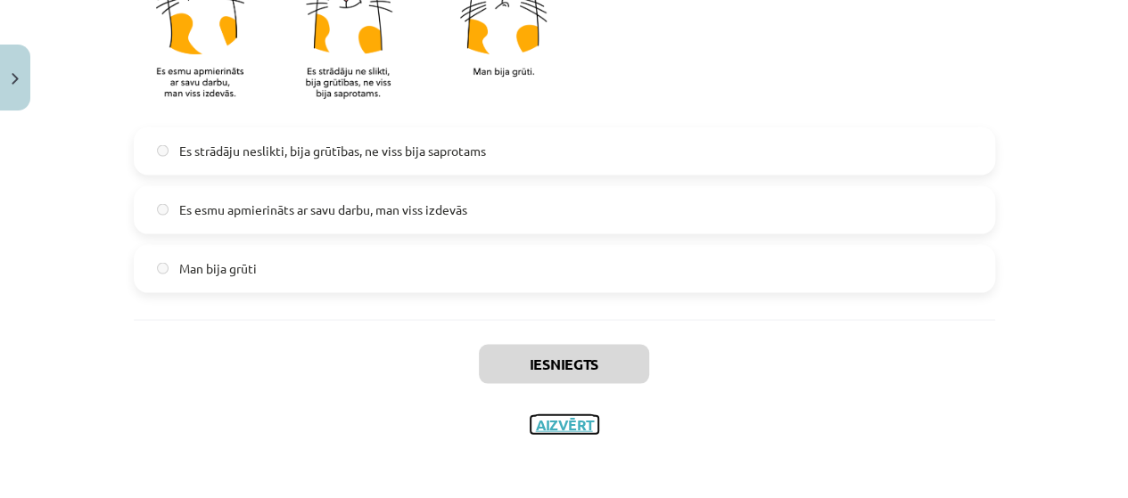
click at [570, 416] on button "Aizvērt" at bounding box center [565, 425] width 68 height 18
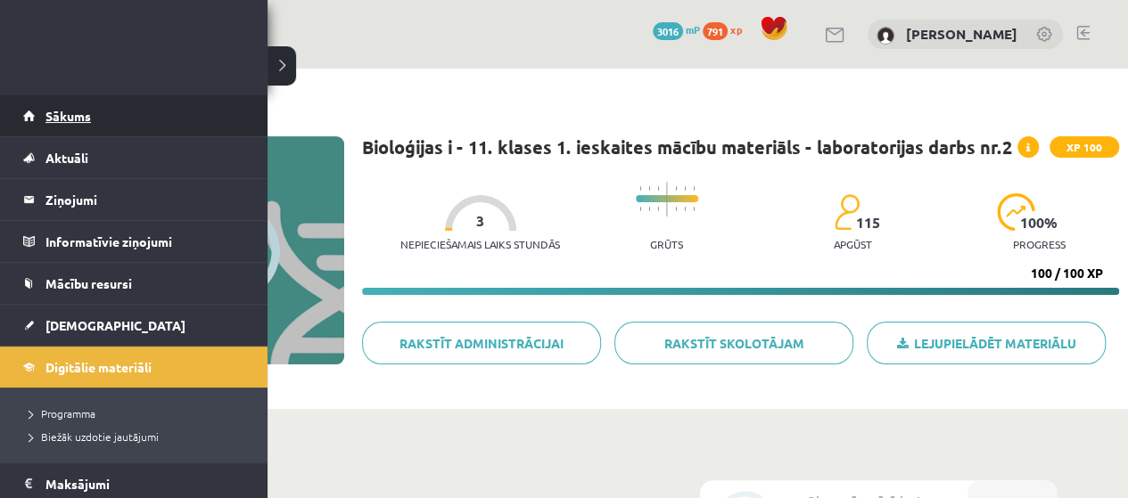
click at [59, 108] on link "Sākums" at bounding box center [134, 115] width 222 height 41
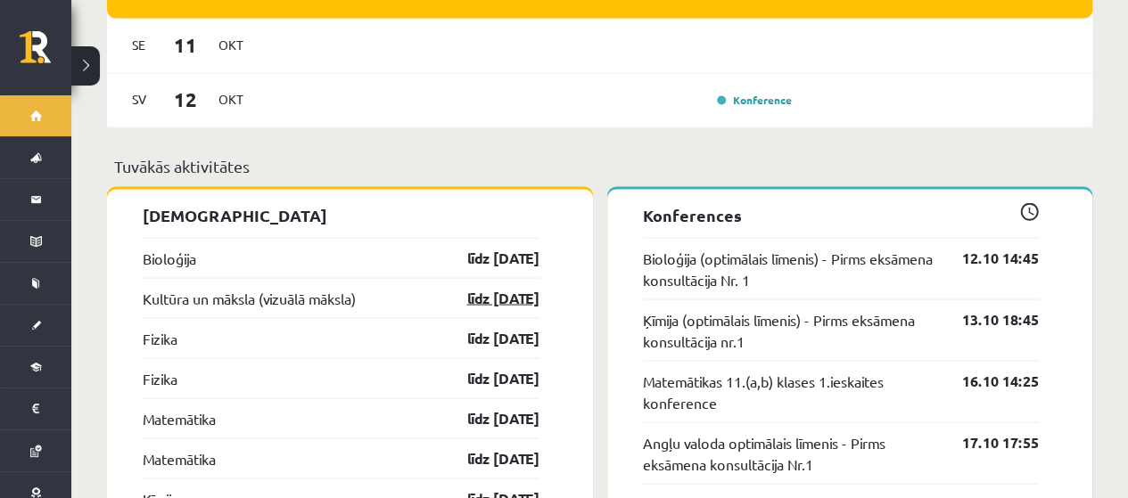
scroll to position [1516, 0]
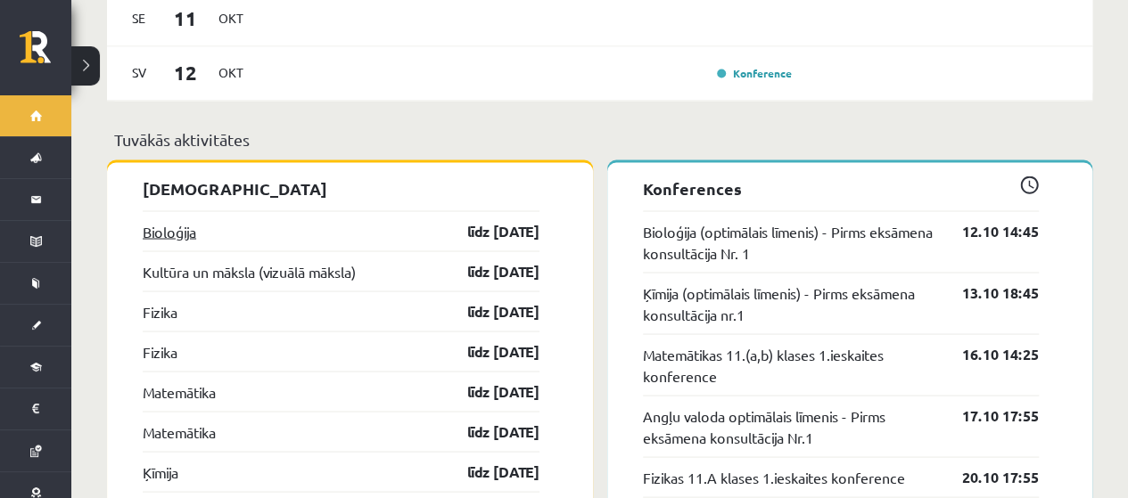
click at [160, 220] on link "Bioloģija" at bounding box center [169, 230] width 53 height 21
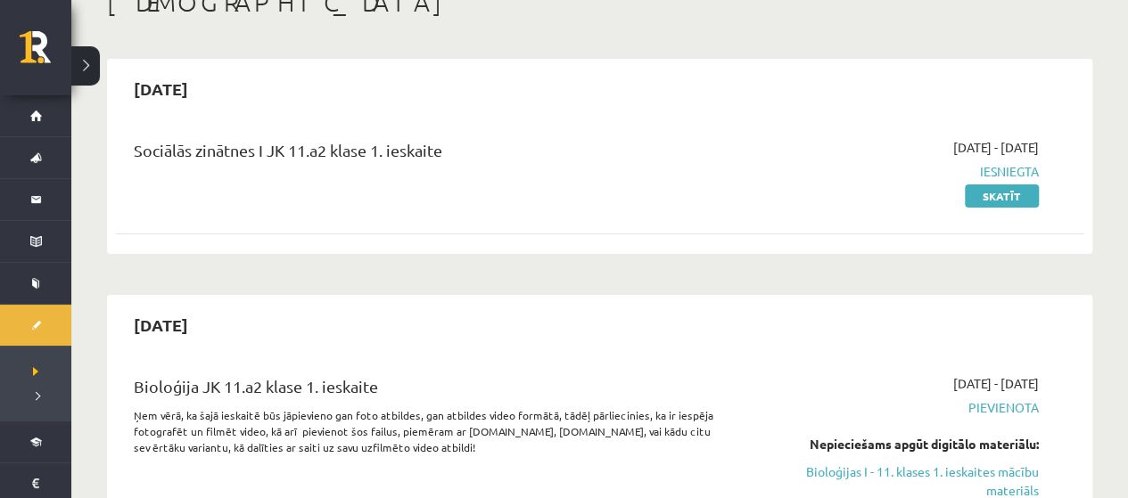
scroll to position [357, 0]
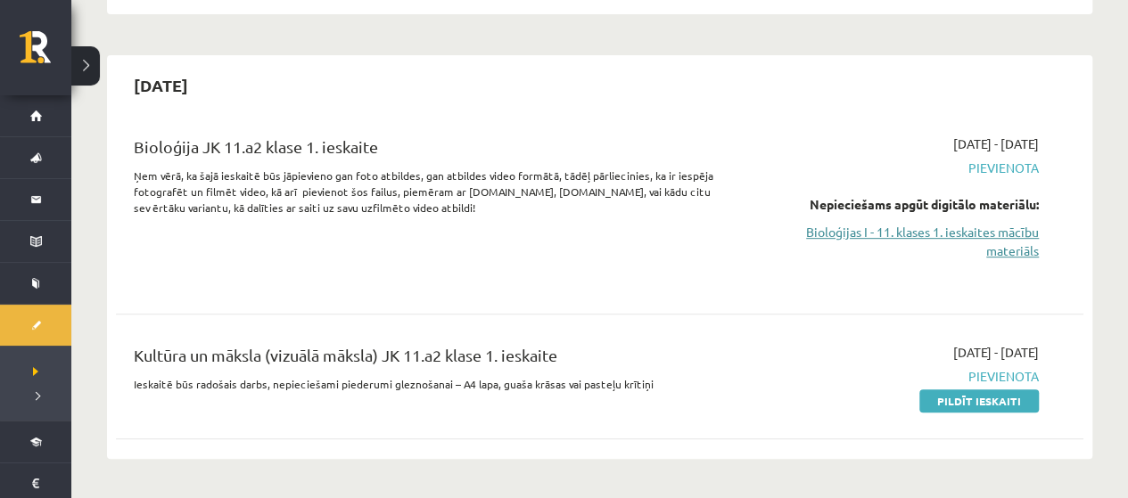
click at [1006, 242] on link "Bioloģijas I - 11. klases 1. ieskaites mācību materiāls" at bounding box center [897, 241] width 284 height 37
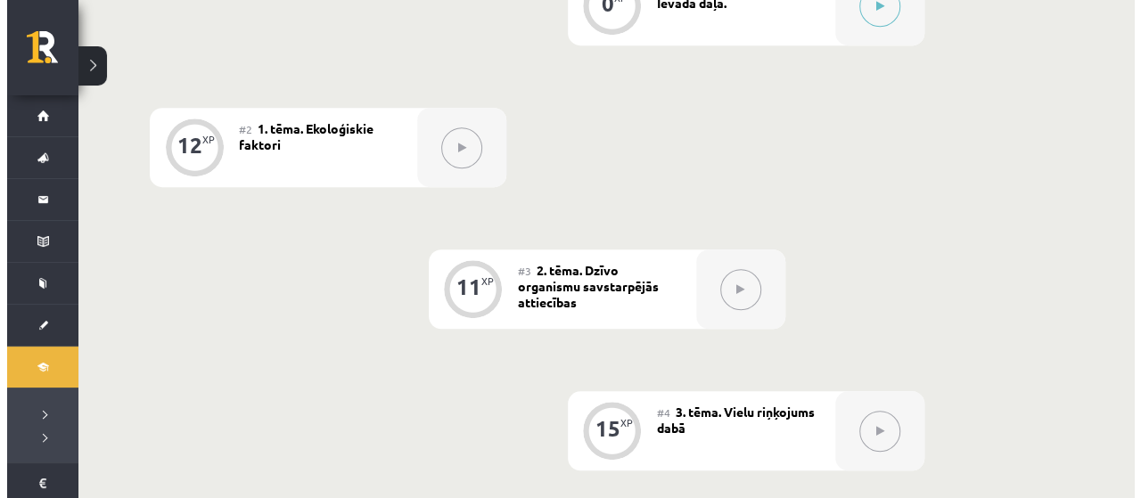
scroll to position [267, 0]
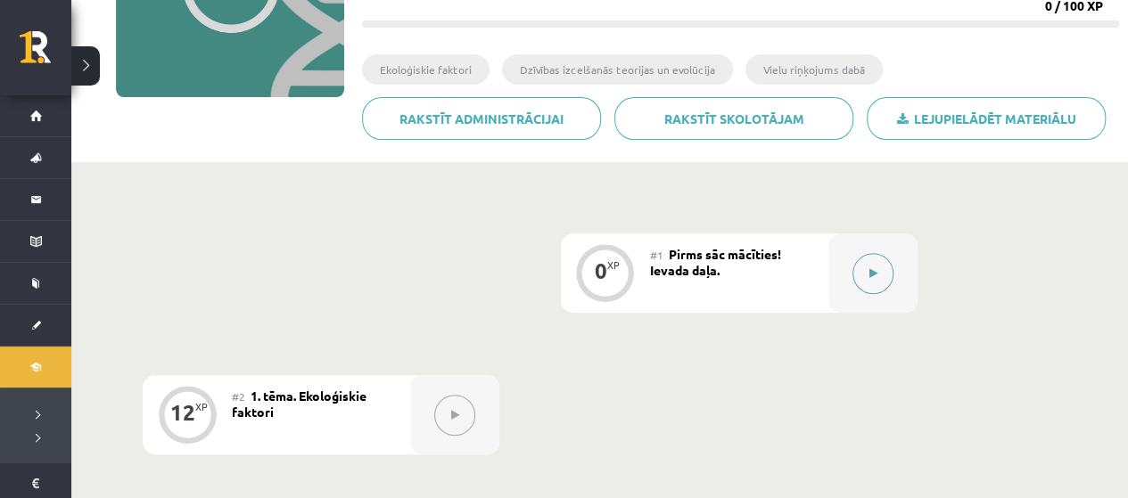
click at [874, 272] on icon at bounding box center [872, 273] width 8 height 11
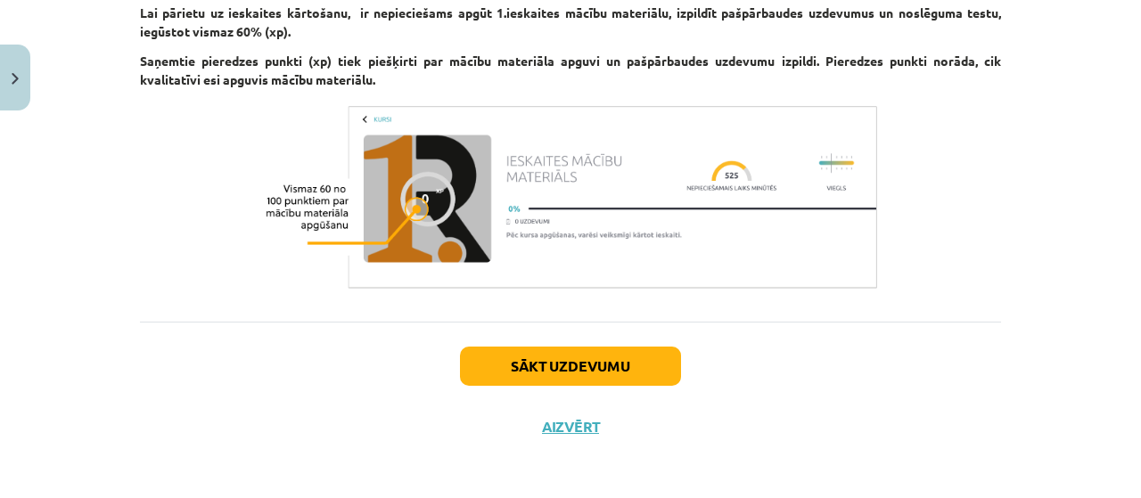
scroll to position [1560, 0]
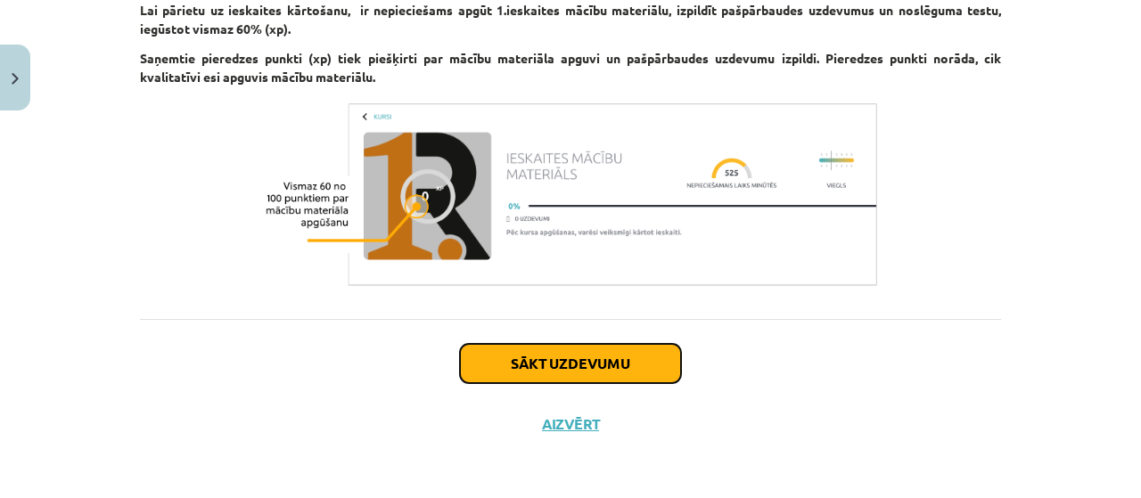
click at [569, 351] on button "Sākt uzdevumu" at bounding box center [570, 363] width 221 height 39
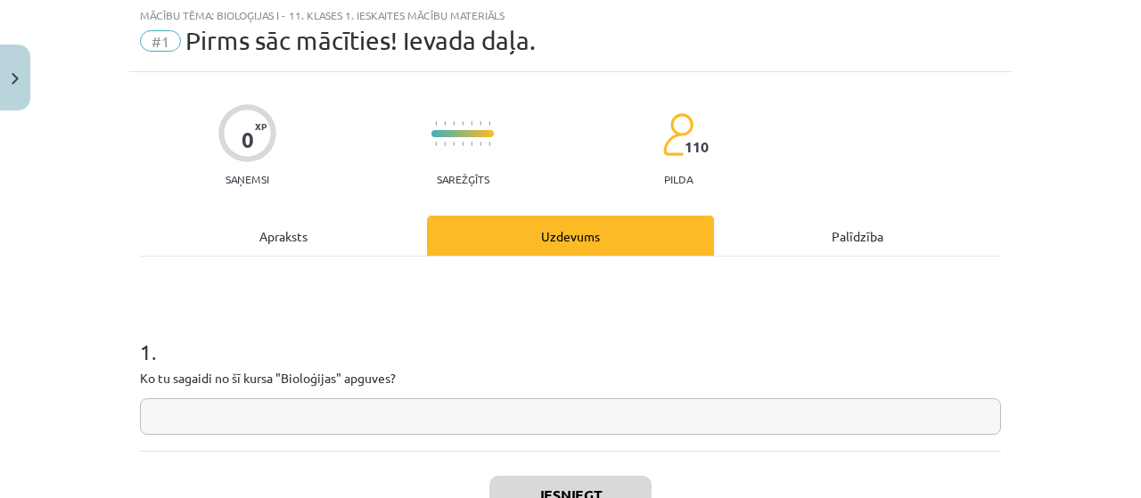
scroll to position [45, 0]
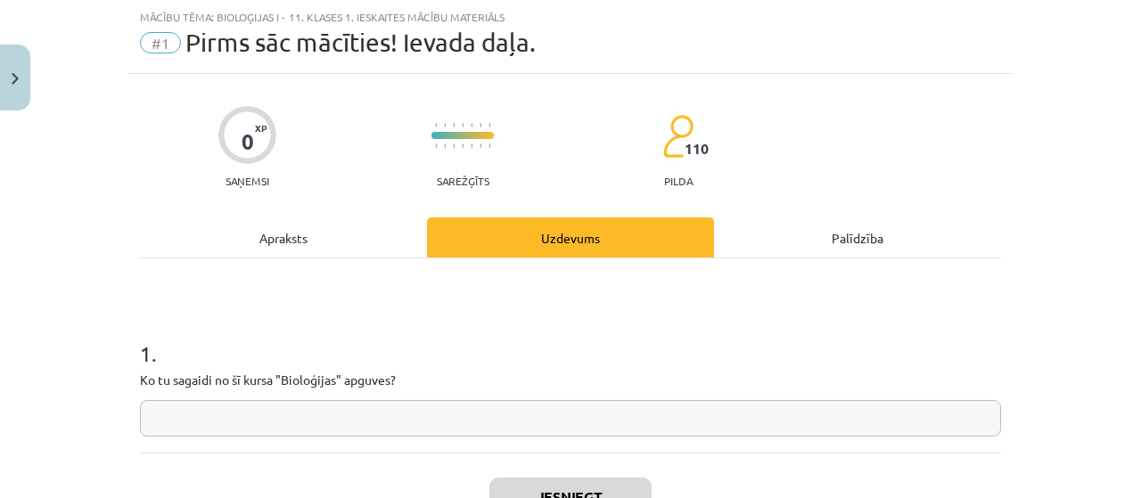
click at [417, 415] on input "text" at bounding box center [570, 418] width 861 height 37
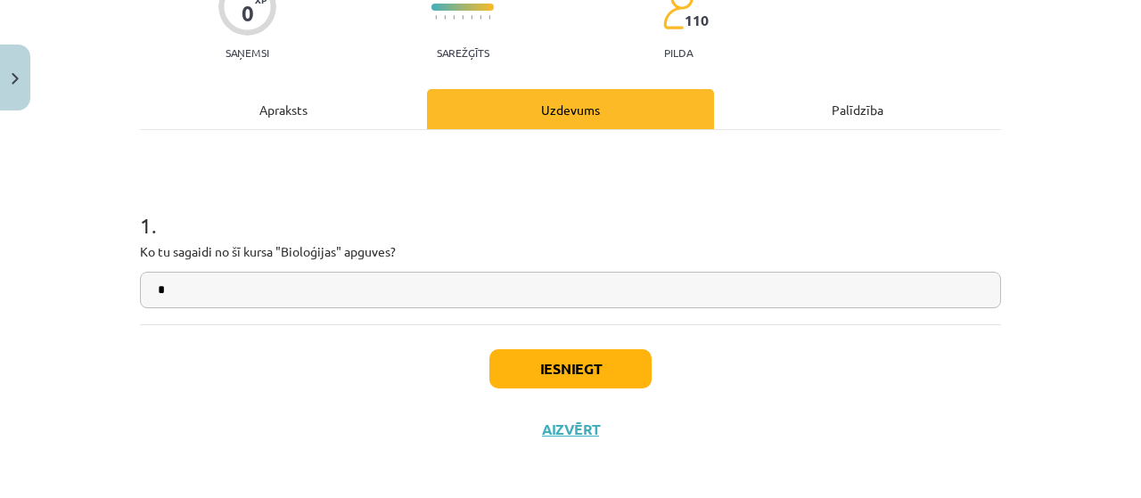
scroll to position [178, 0]
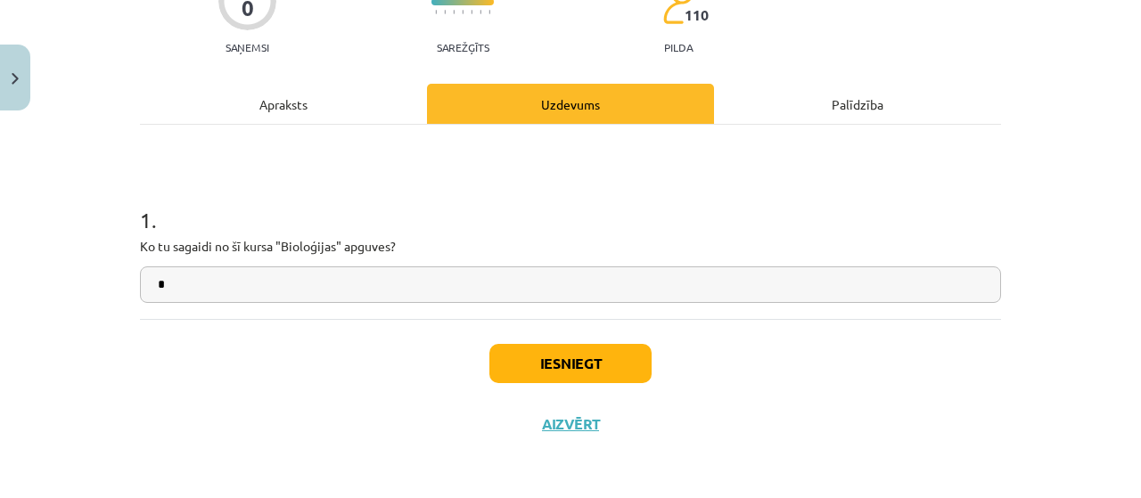
type input "*"
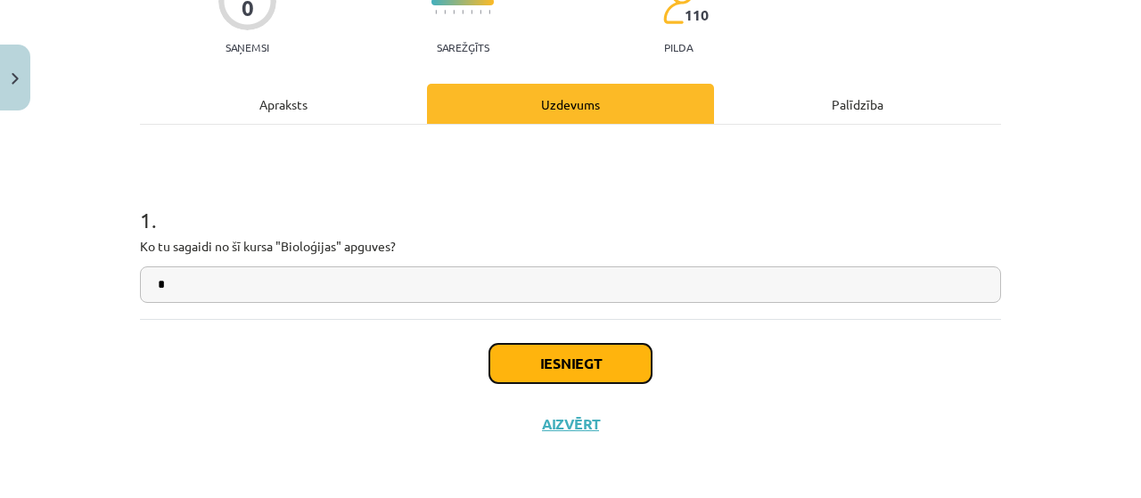
click at [547, 358] on button "Iesniegt" at bounding box center [570, 363] width 162 height 39
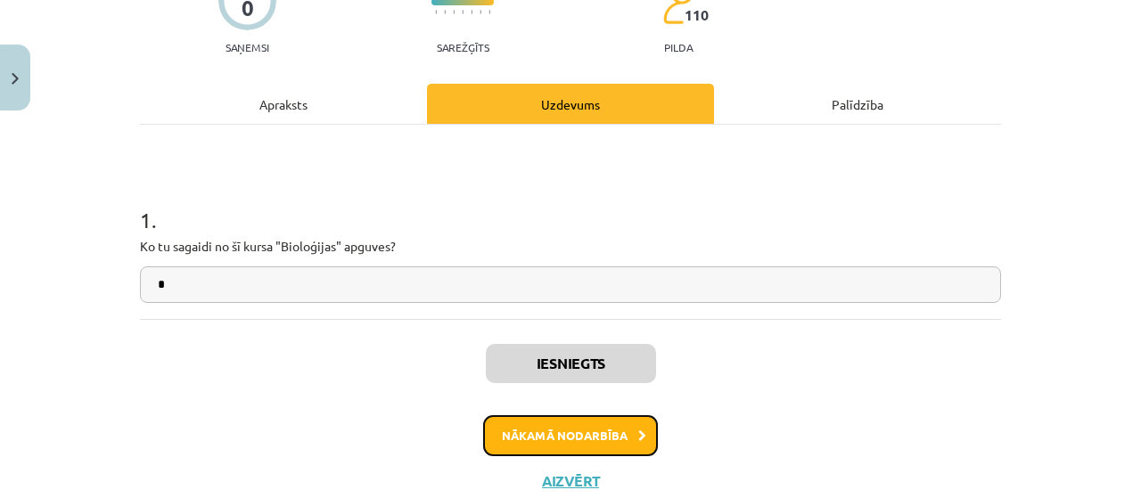
click at [558, 438] on button "Nākamā nodarbība" at bounding box center [570, 435] width 175 height 41
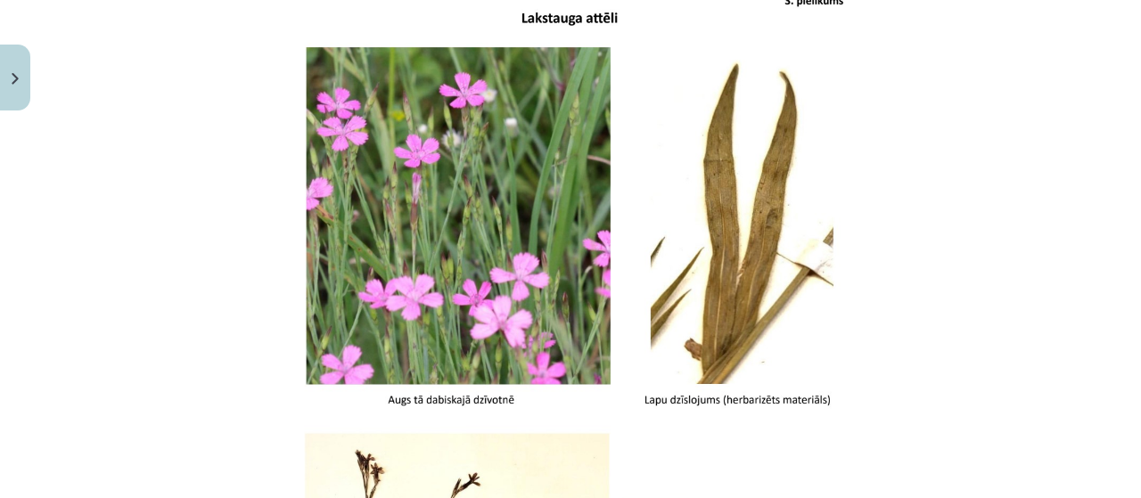
scroll to position [1516, 0]
